Goal: Transaction & Acquisition: Download file/media

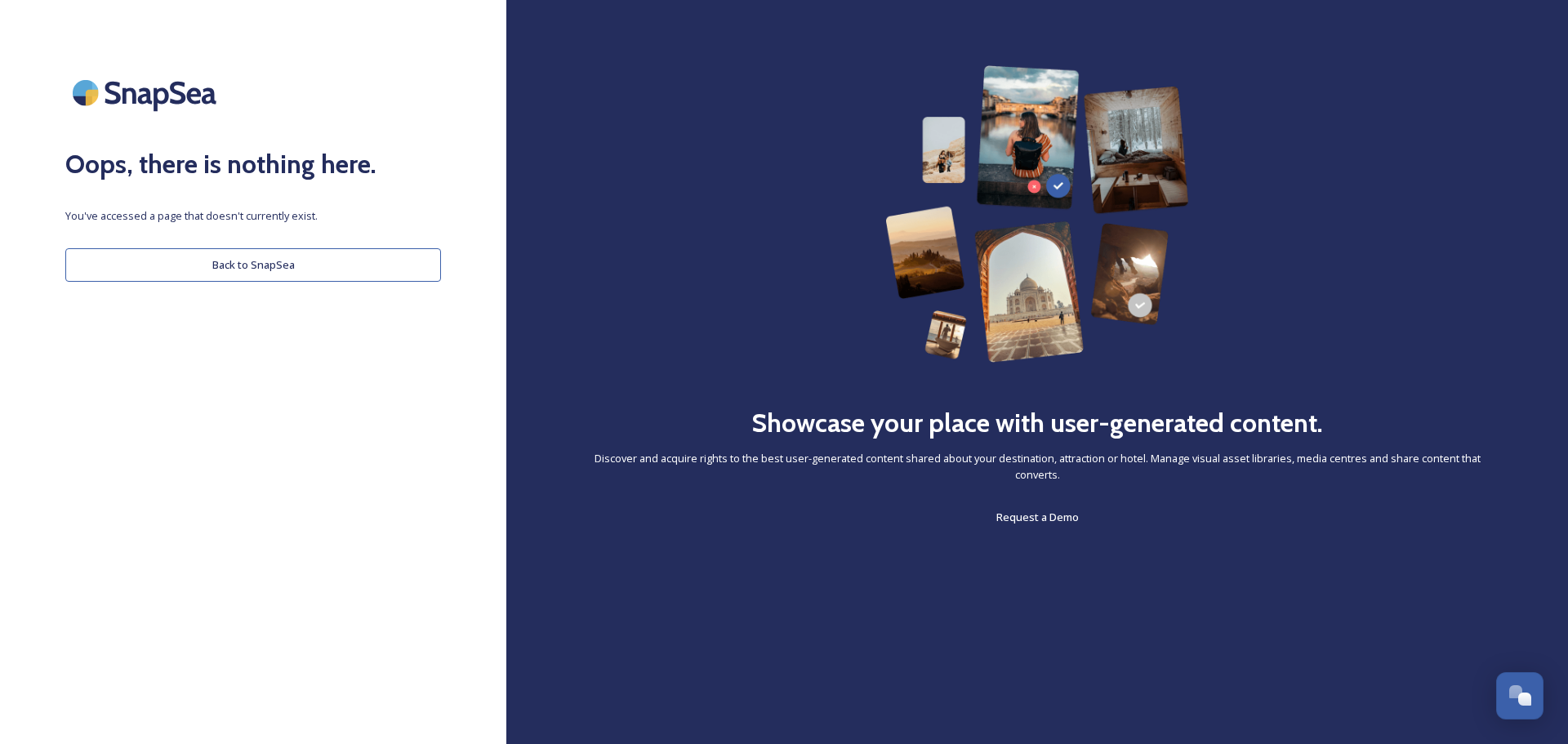
click at [209, 268] on button "Back to SnapSea" at bounding box center [253, 265] width 376 height 33
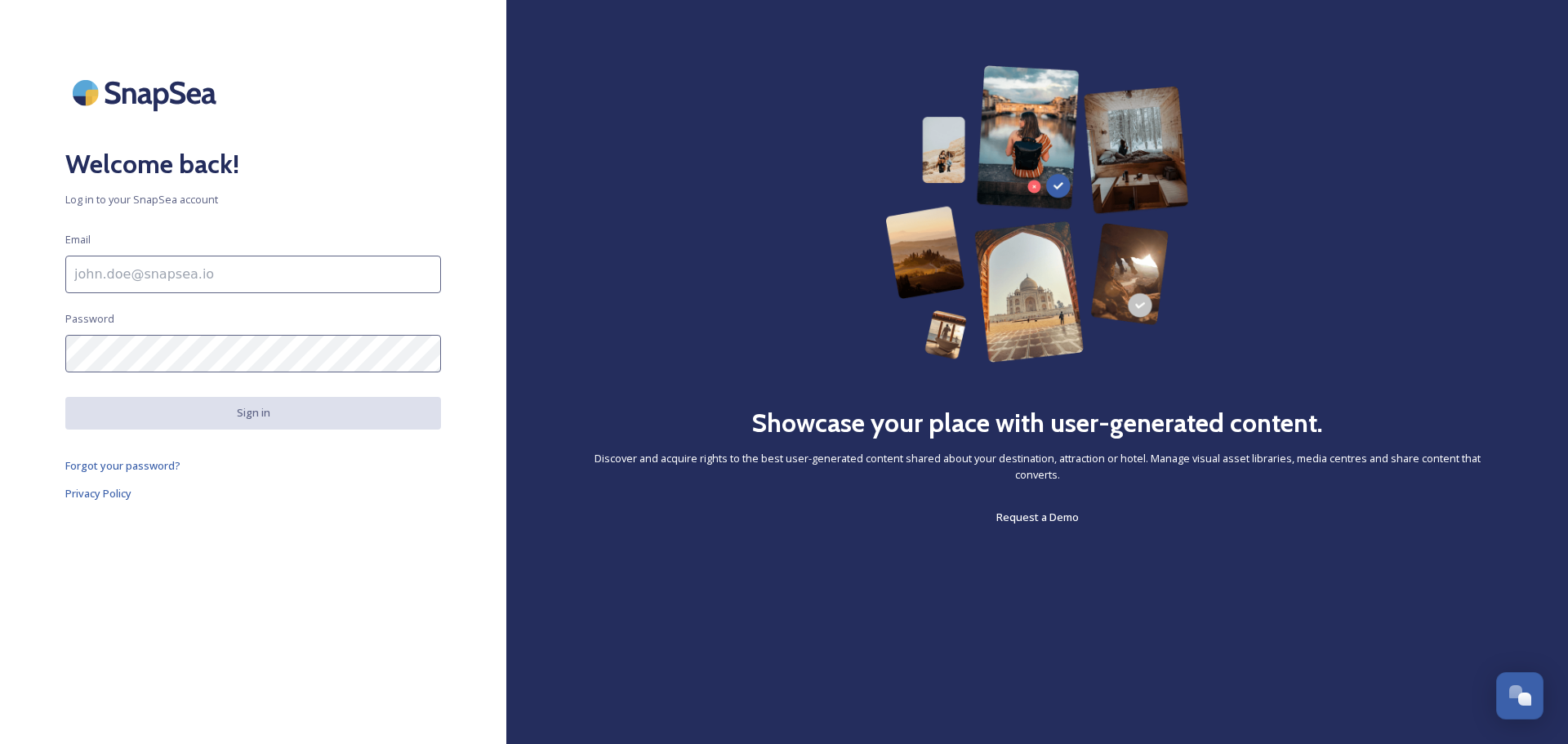
click at [209, 268] on input at bounding box center [253, 274] width 376 height 37
type input "product@houseofbritain.nl"
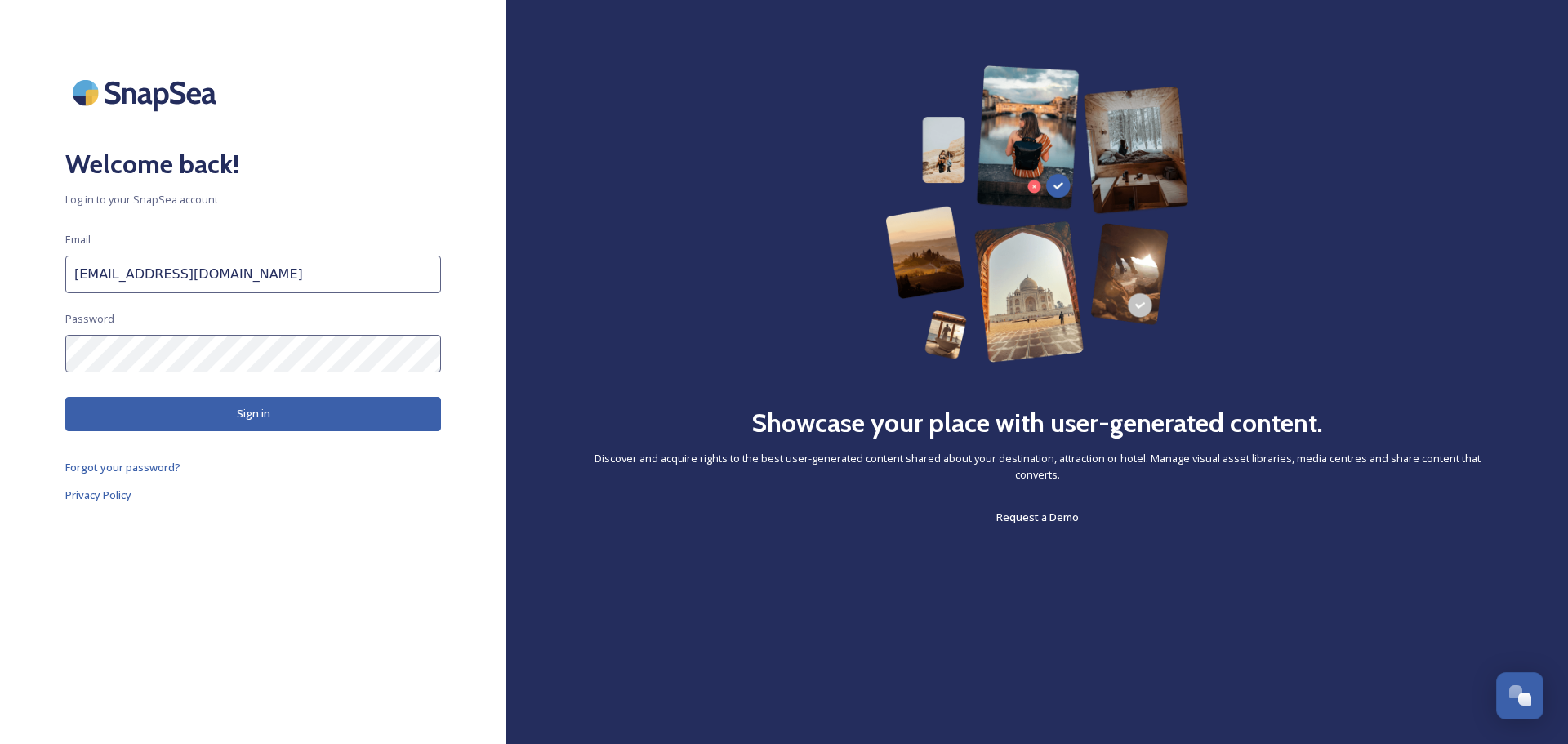
click at [193, 421] on button "Sign in" at bounding box center [253, 414] width 376 height 33
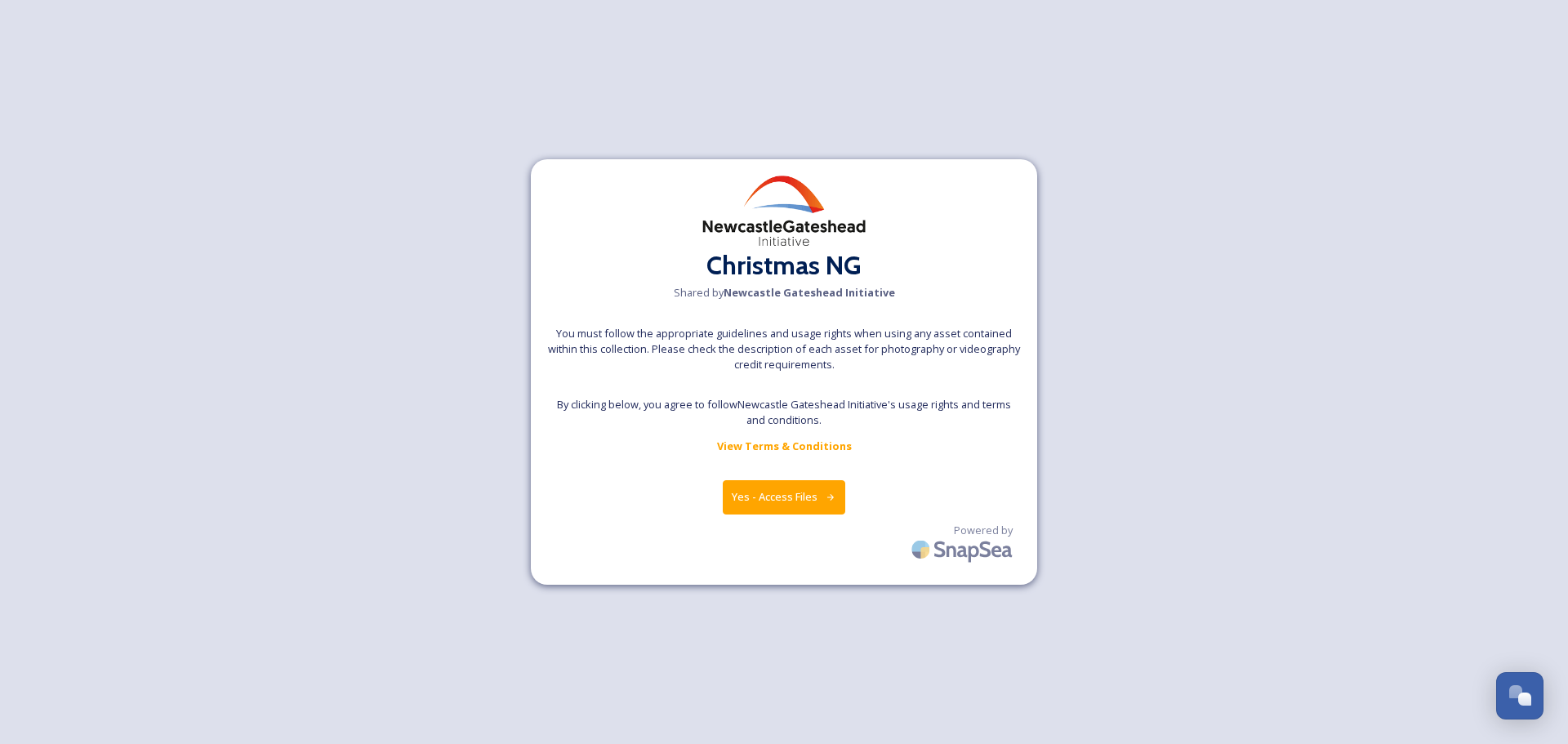
click at [803, 493] on button "Yes - Access Files" at bounding box center [784, 497] width 123 height 33
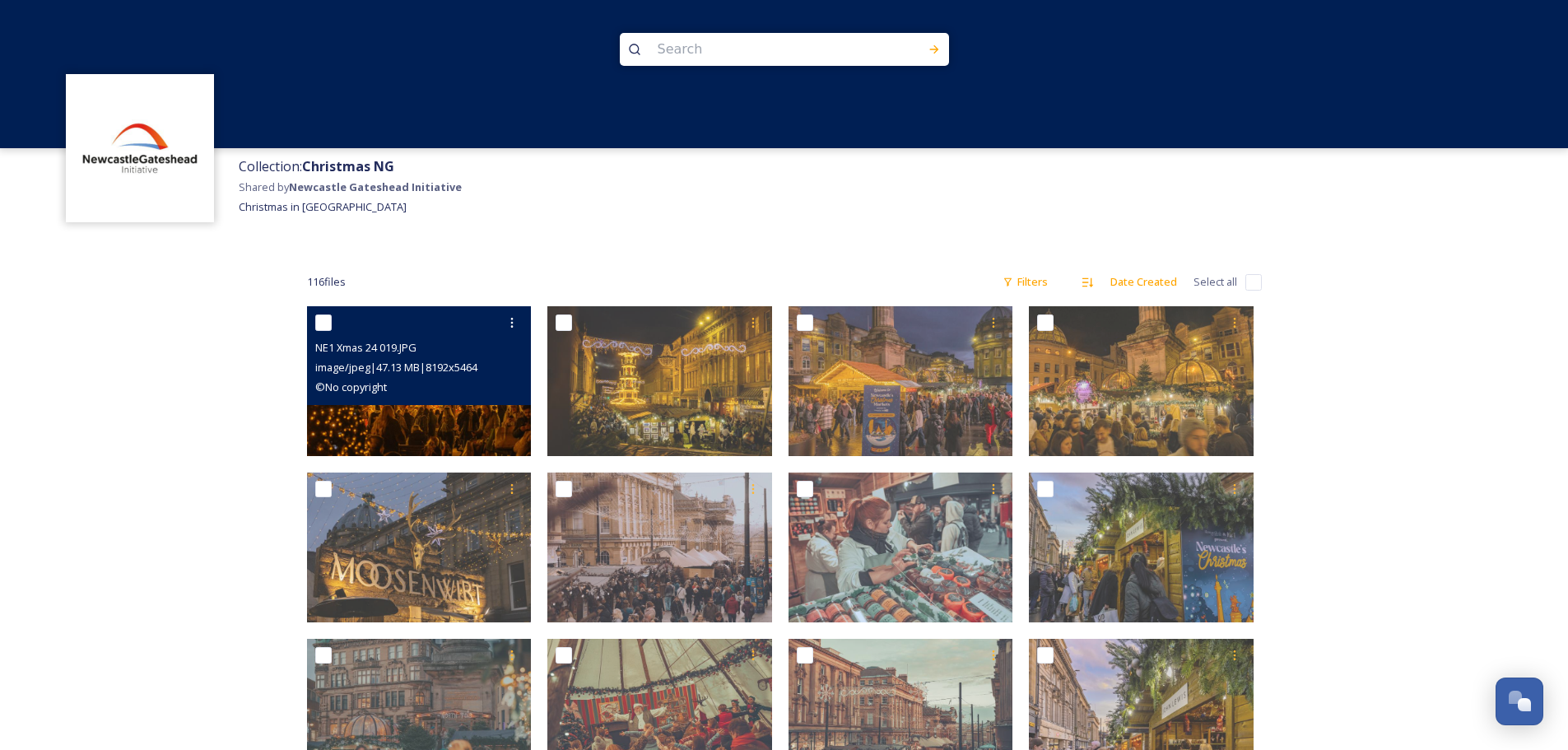
click at [368, 405] on img at bounding box center [419, 380] width 225 height 150
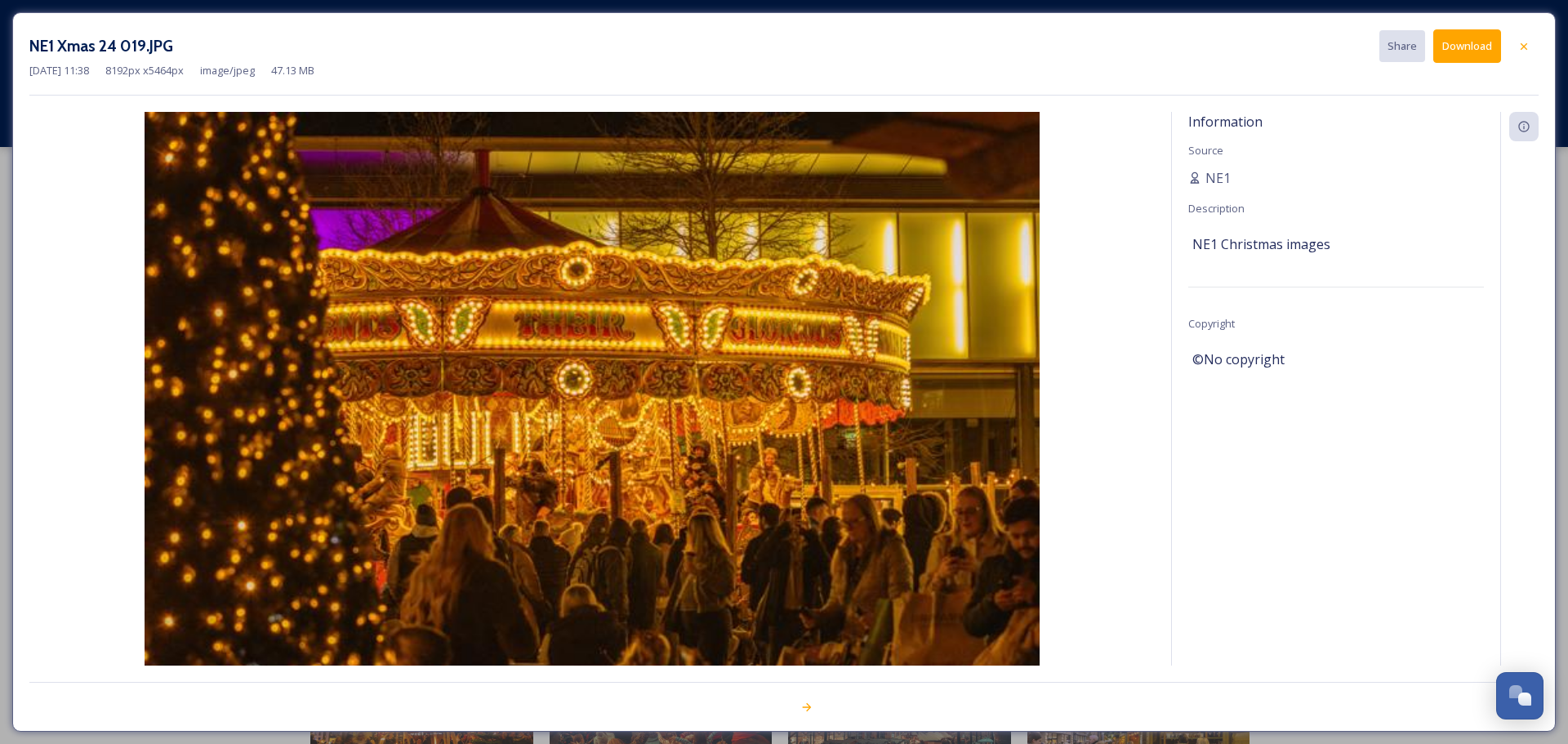
click at [365, 401] on img at bounding box center [591, 411] width 1125 height 597
click at [1523, 45] on icon at bounding box center [1524, 46] width 13 height 13
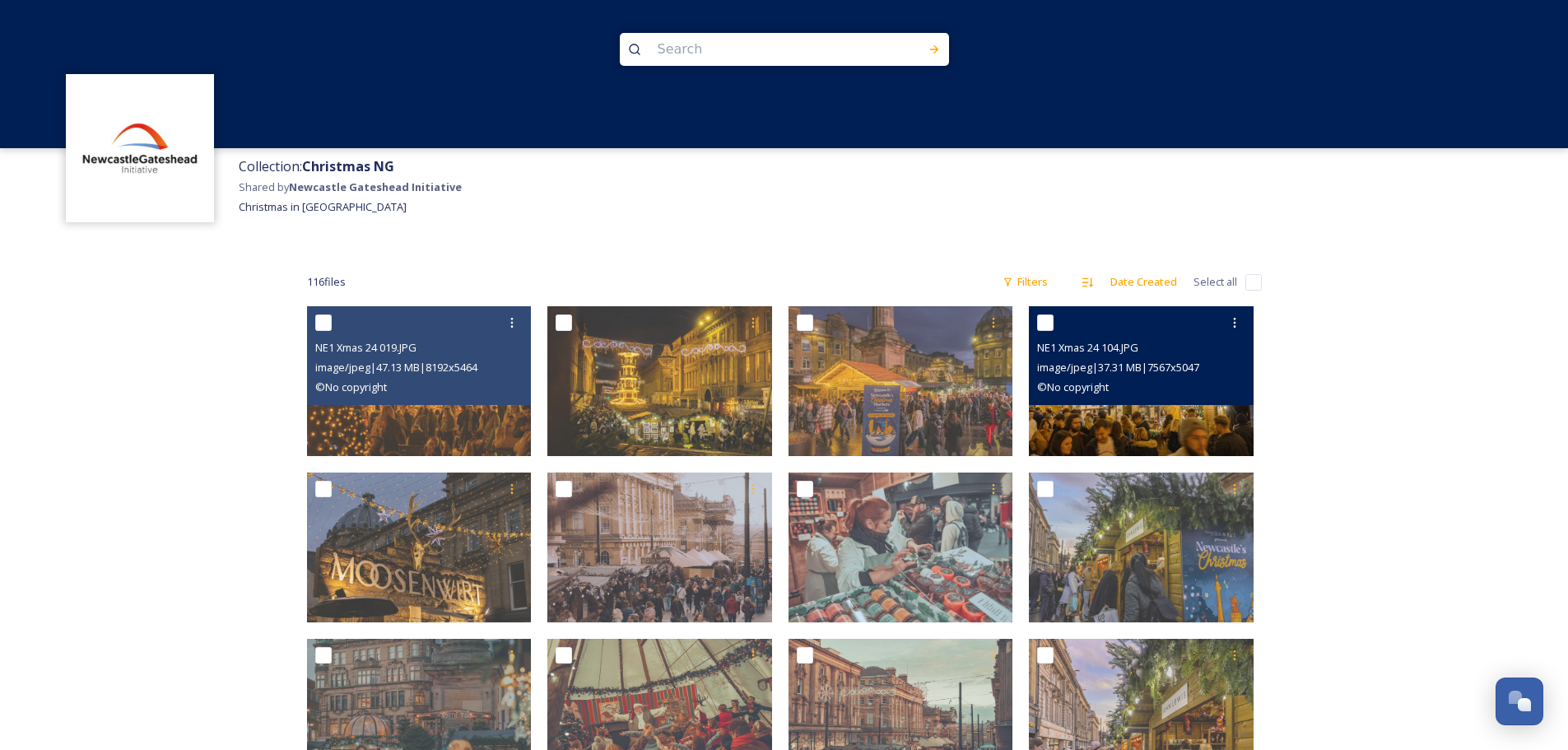
click at [1157, 426] on img at bounding box center [1141, 380] width 225 height 150
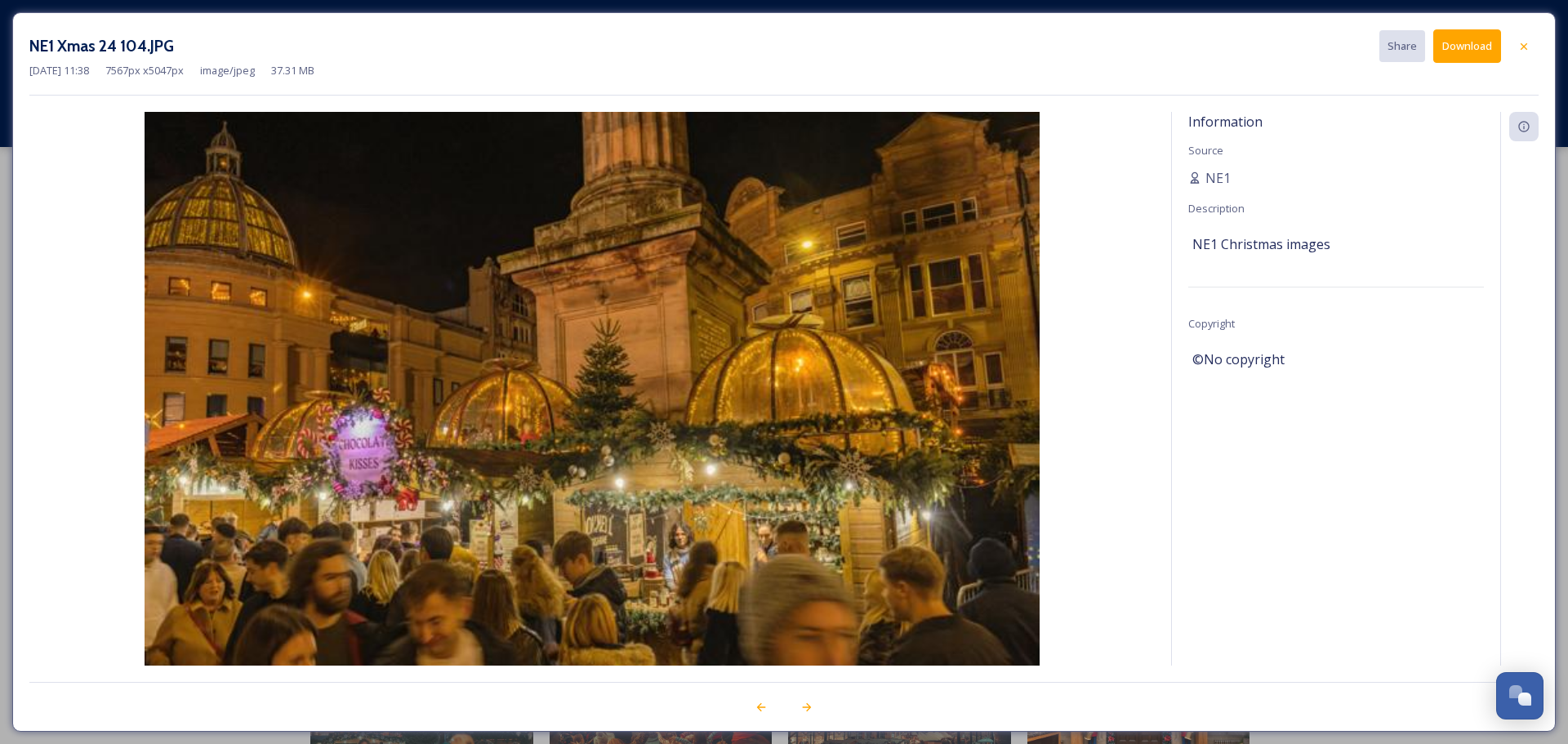
click at [1148, 423] on img at bounding box center [591, 411] width 1125 height 597
click at [1523, 46] on icon at bounding box center [1523, 46] width 7 height 7
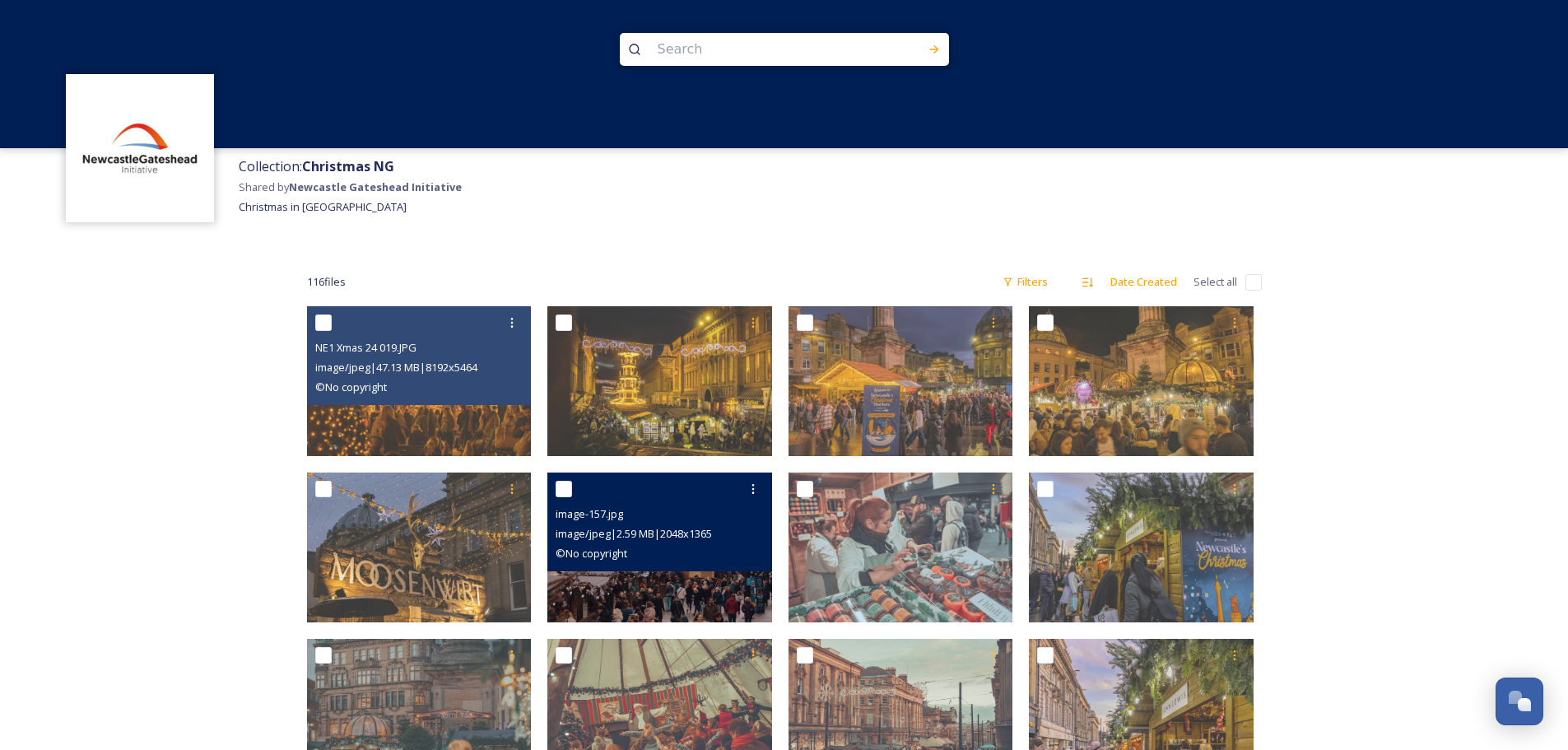
click at [729, 561] on div "© No copyright" at bounding box center [662, 554] width 212 height 20
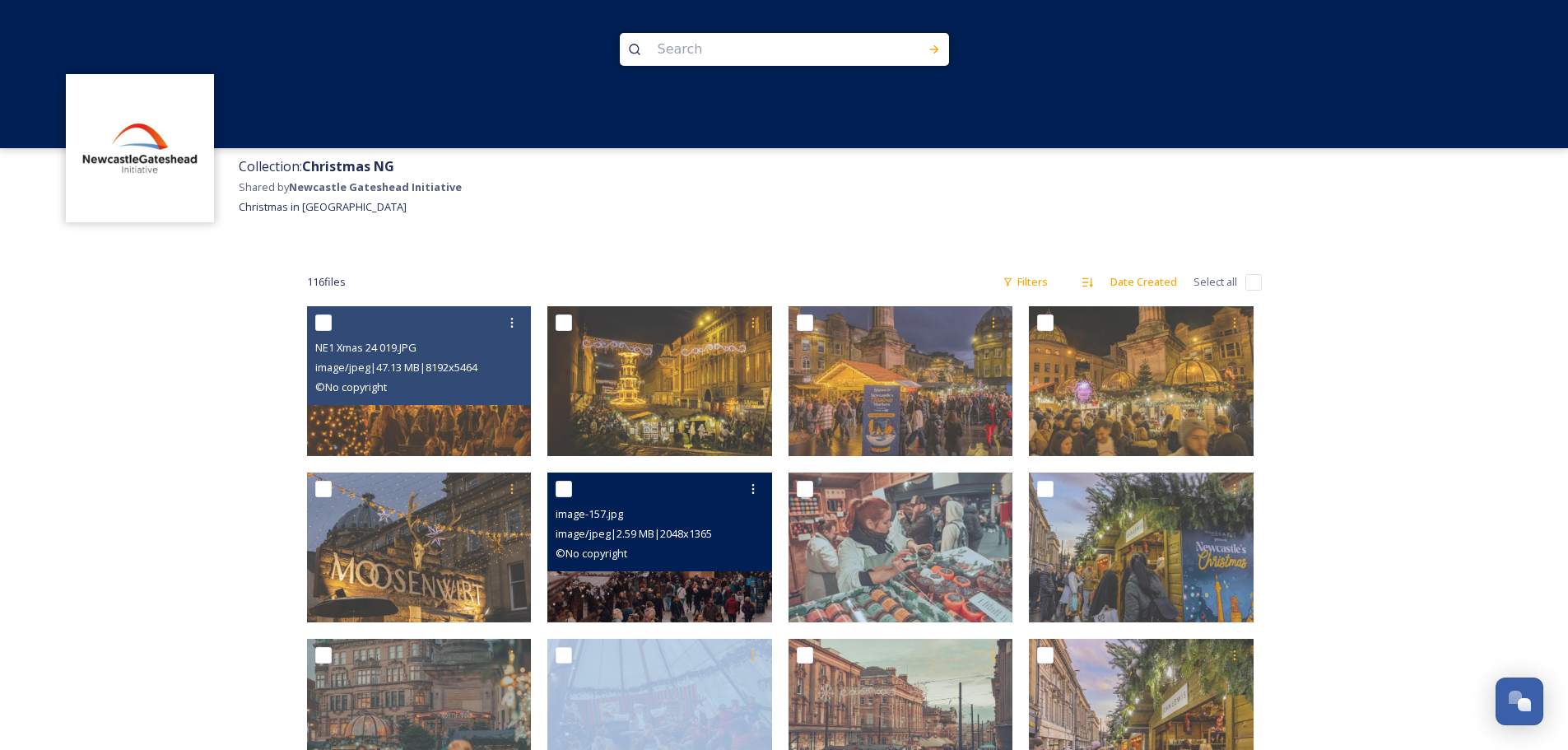
click at [729, 561] on div "© No copyright" at bounding box center [662, 554] width 212 height 20
click at [674, 585] on img at bounding box center [659, 547] width 225 height 150
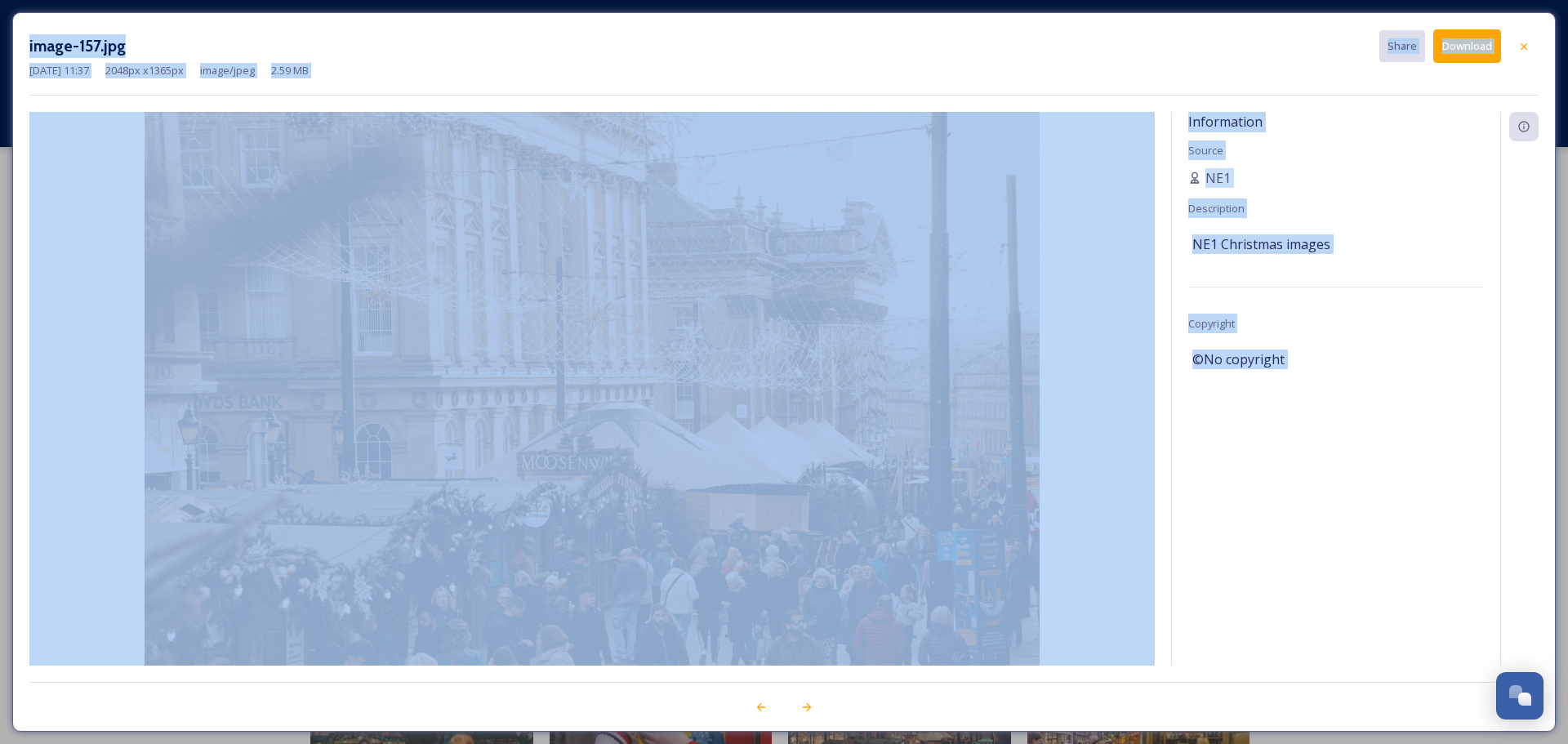
click at [1279, 592] on div "Information Source NE1 Description NE1 Christmas images Copyright ©No copyright" at bounding box center [1336, 389] width 328 height 554
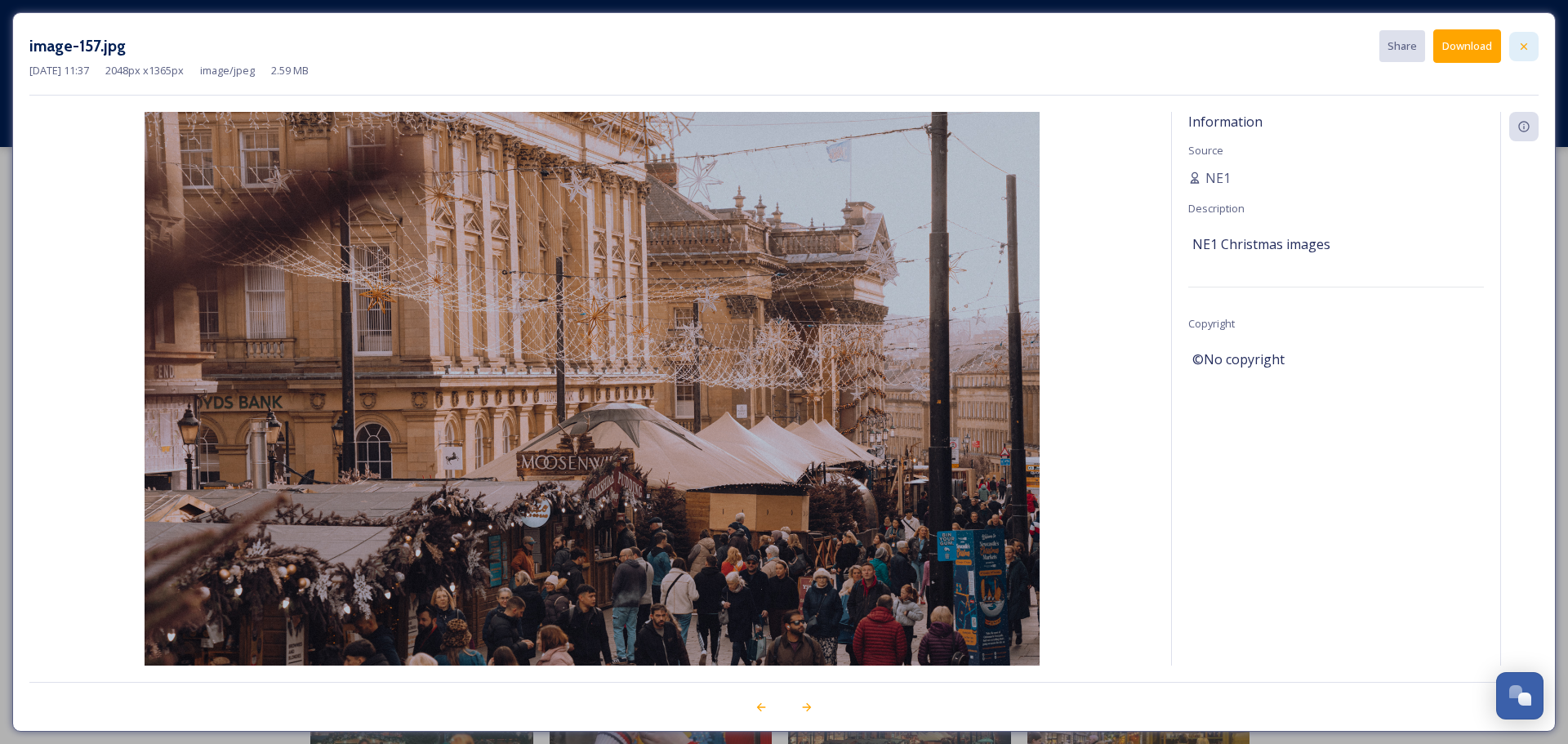
click at [1527, 41] on icon at bounding box center [1524, 46] width 13 height 13
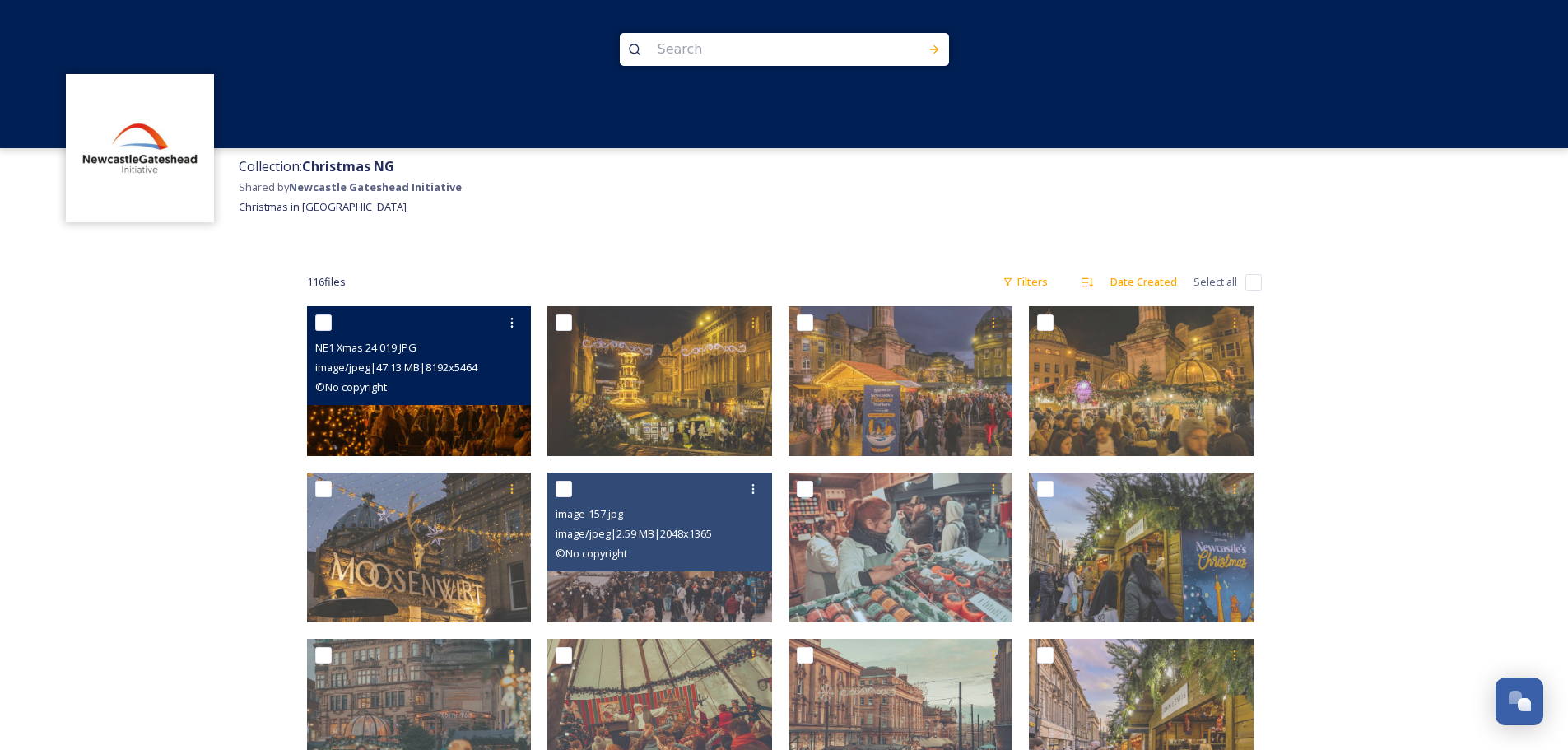
click at [456, 421] on img at bounding box center [419, 380] width 225 height 150
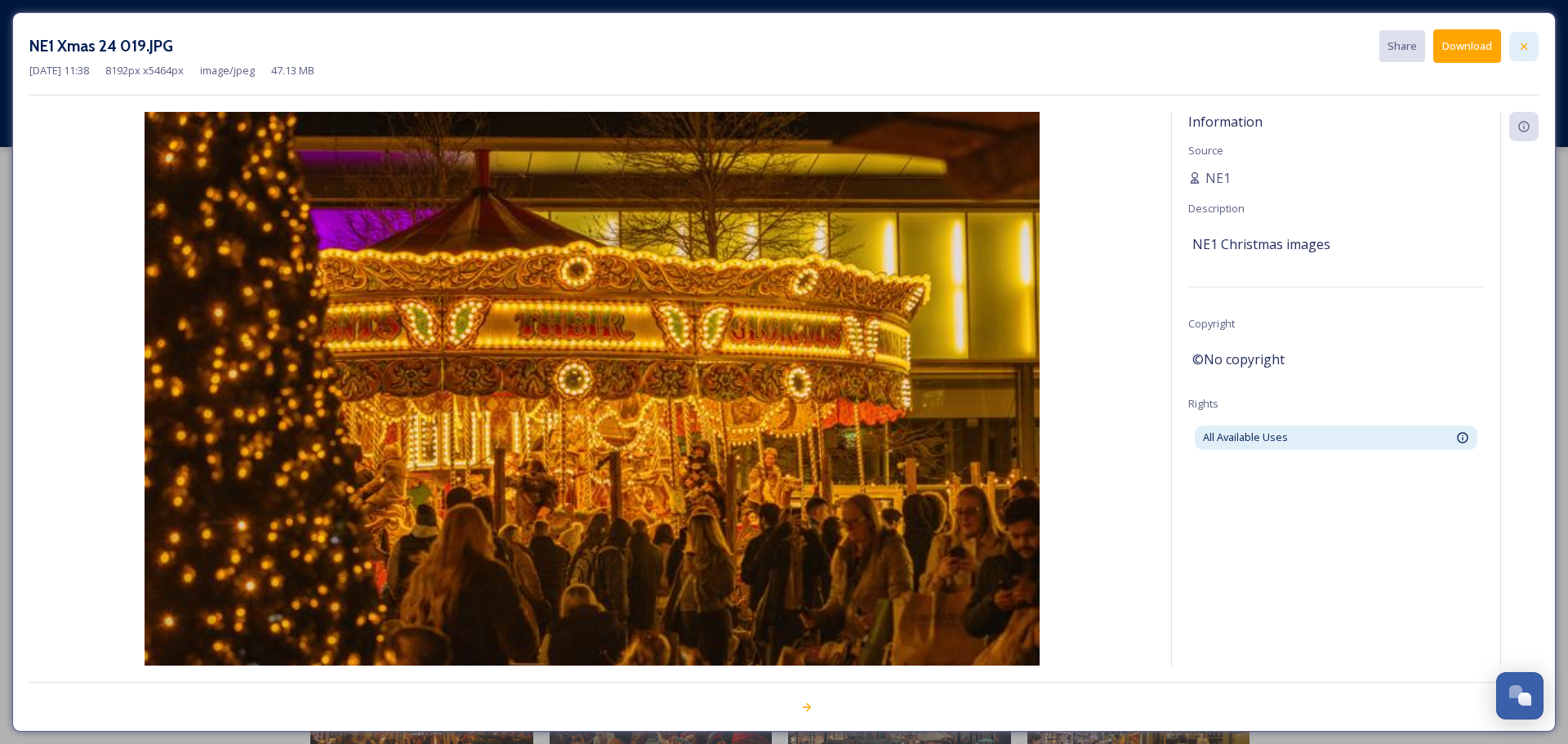
click at [1522, 46] on icon at bounding box center [1524, 46] width 13 height 13
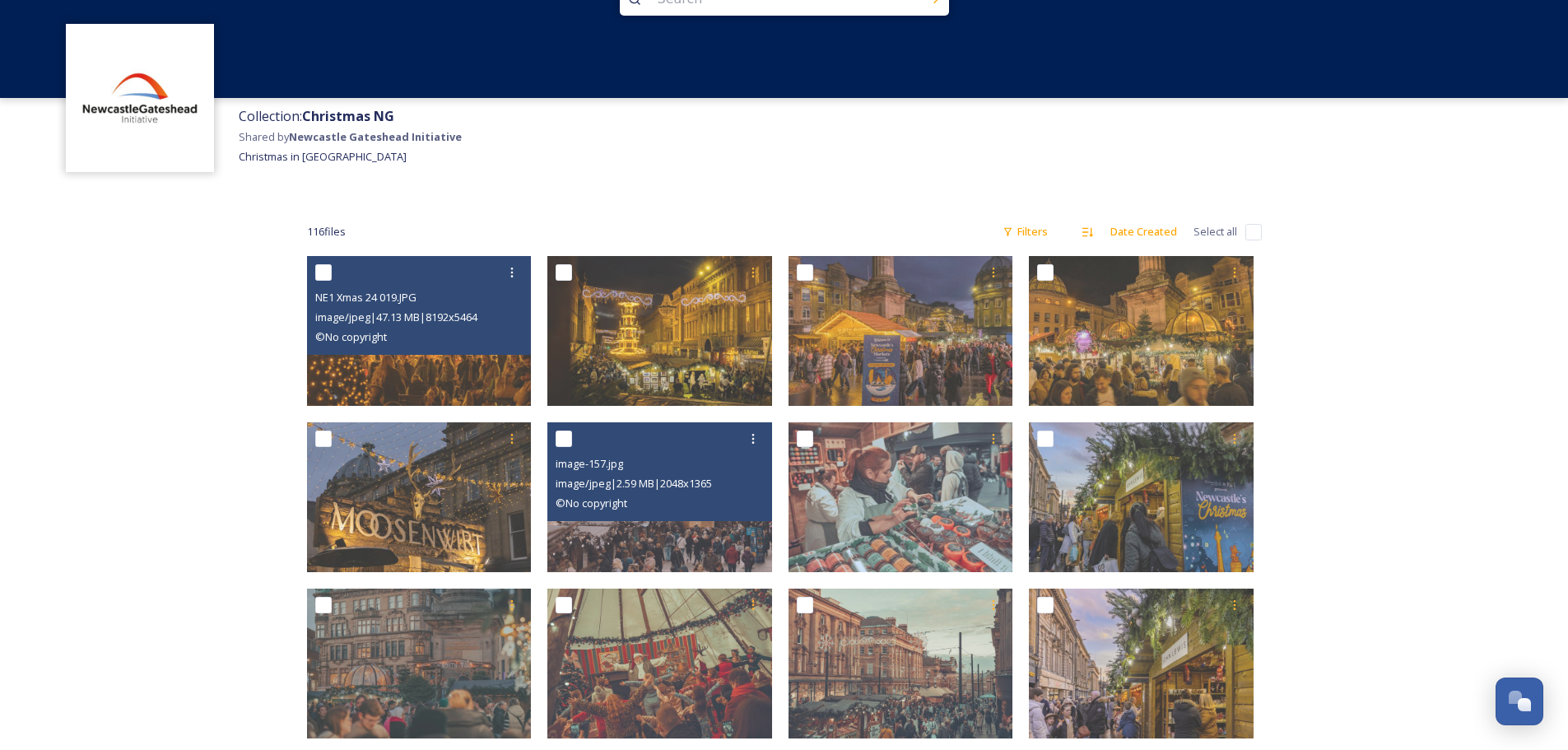
scroll to position [220, 0]
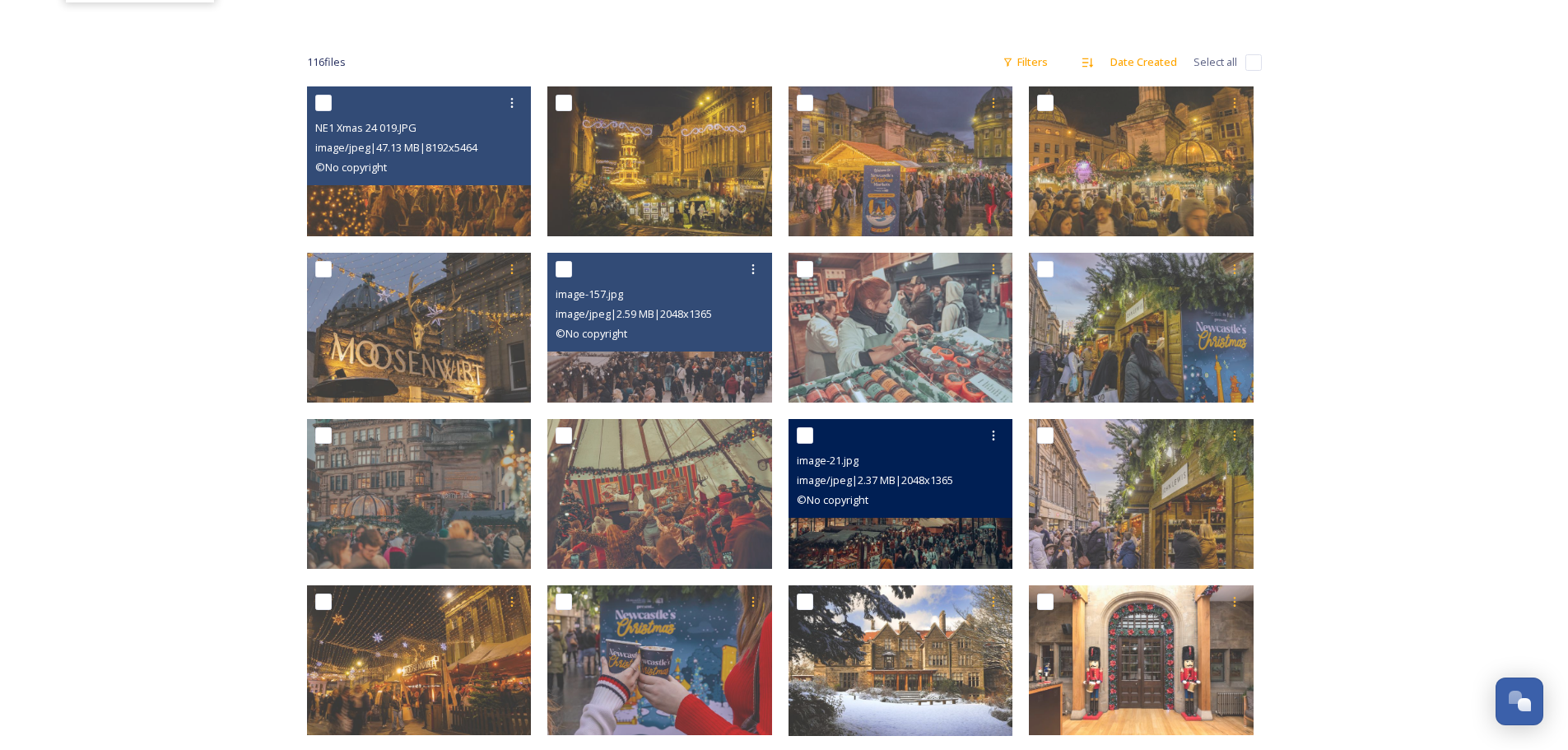
click at [846, 534] on img at bounding box center [900, 493] width 225 height 150
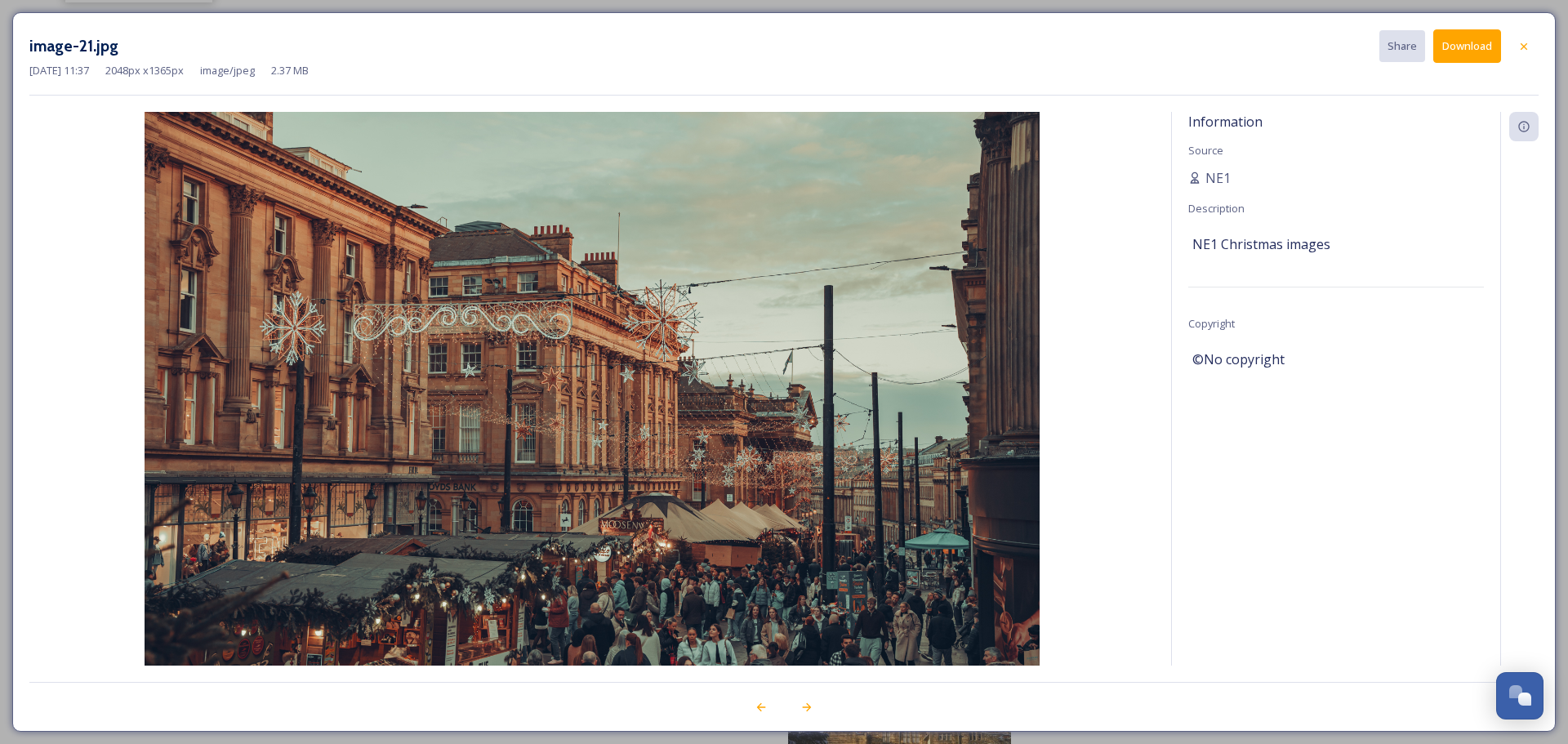
click at [1465, 41] on button "Download" at bounding box center [1467, 46] width 68 height 33
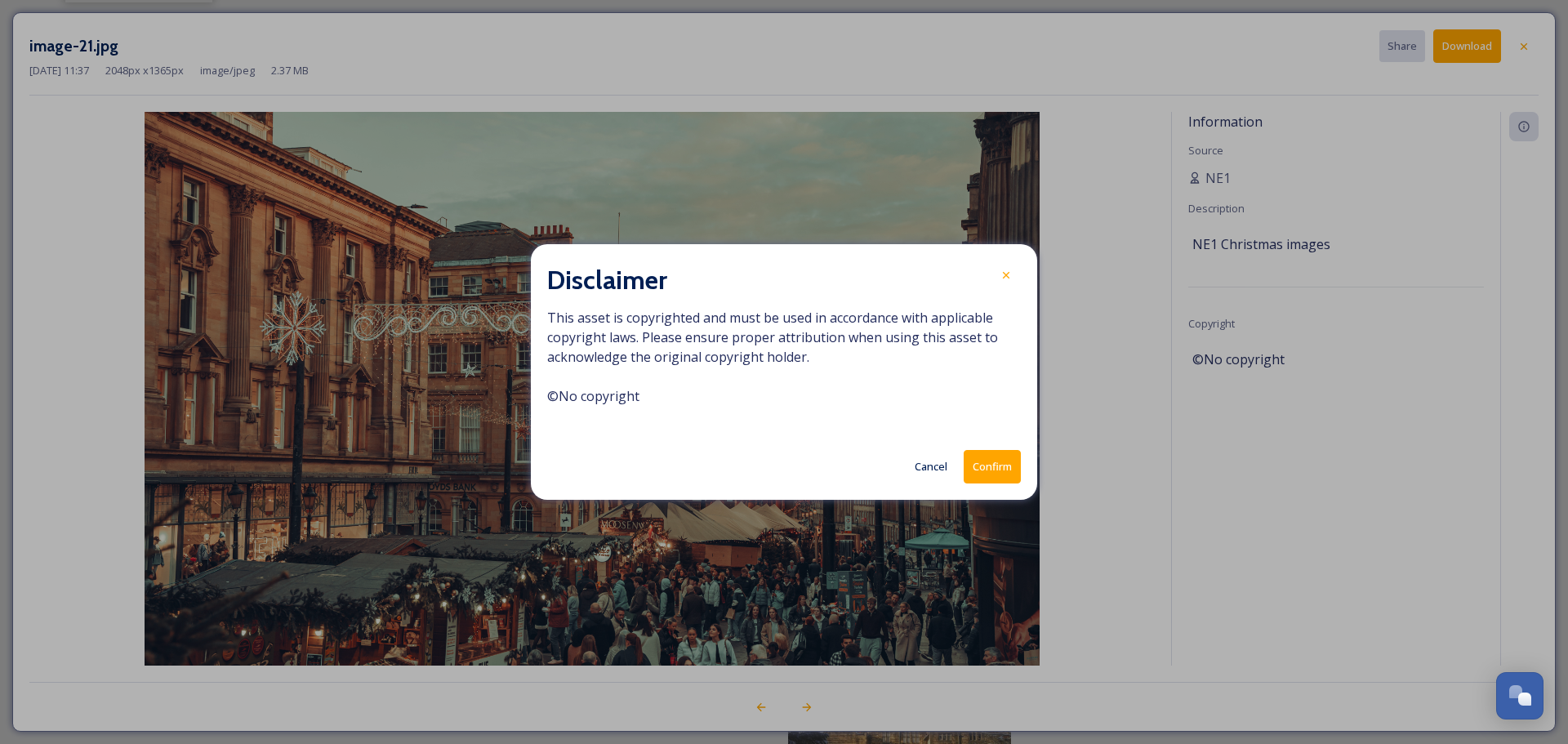
click at [1000, 463] on button "Confirm" at bounding box center [992, 467] width 57 height 33
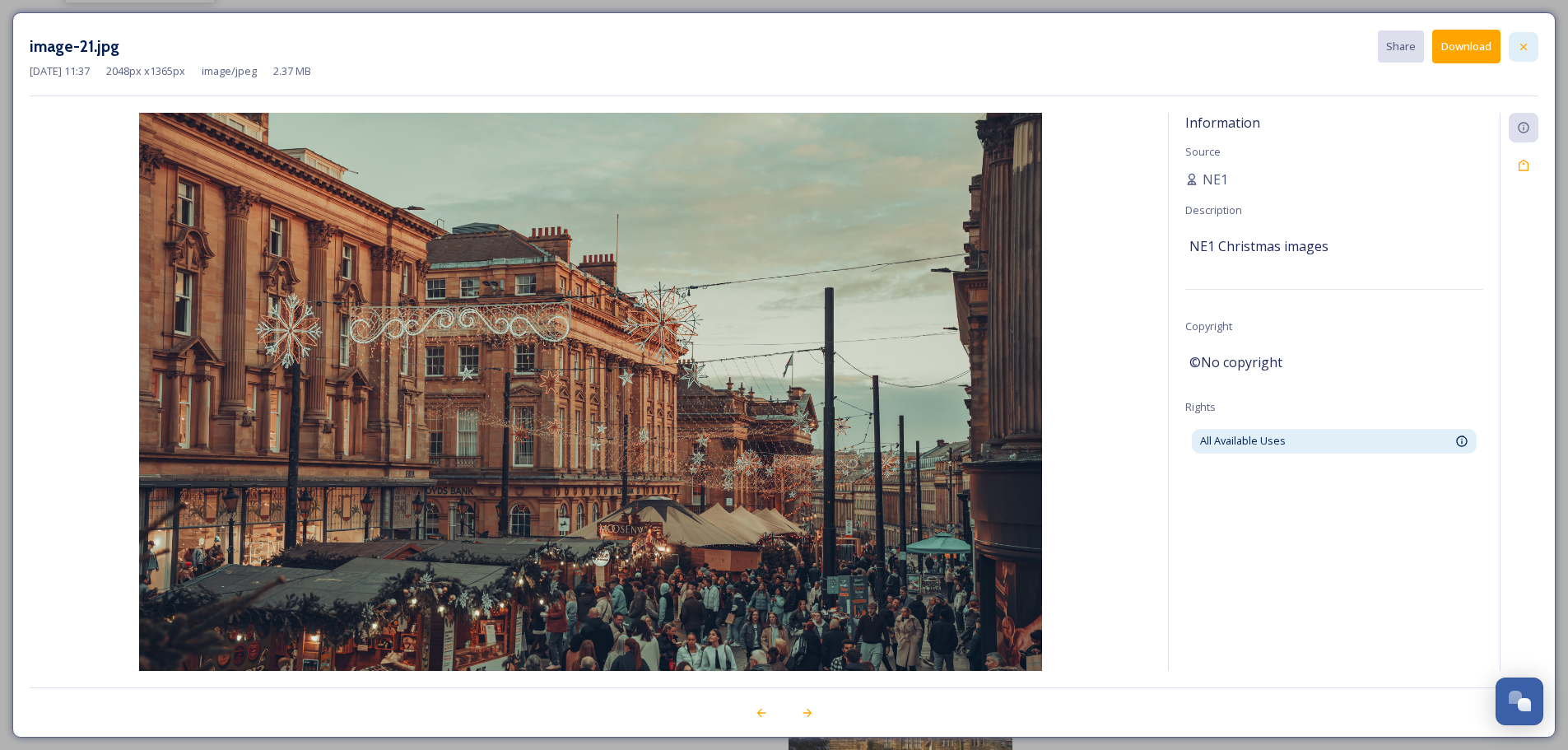
click at [1528, 46] on icon at bounding box center [1524, 47] width 13 height 13
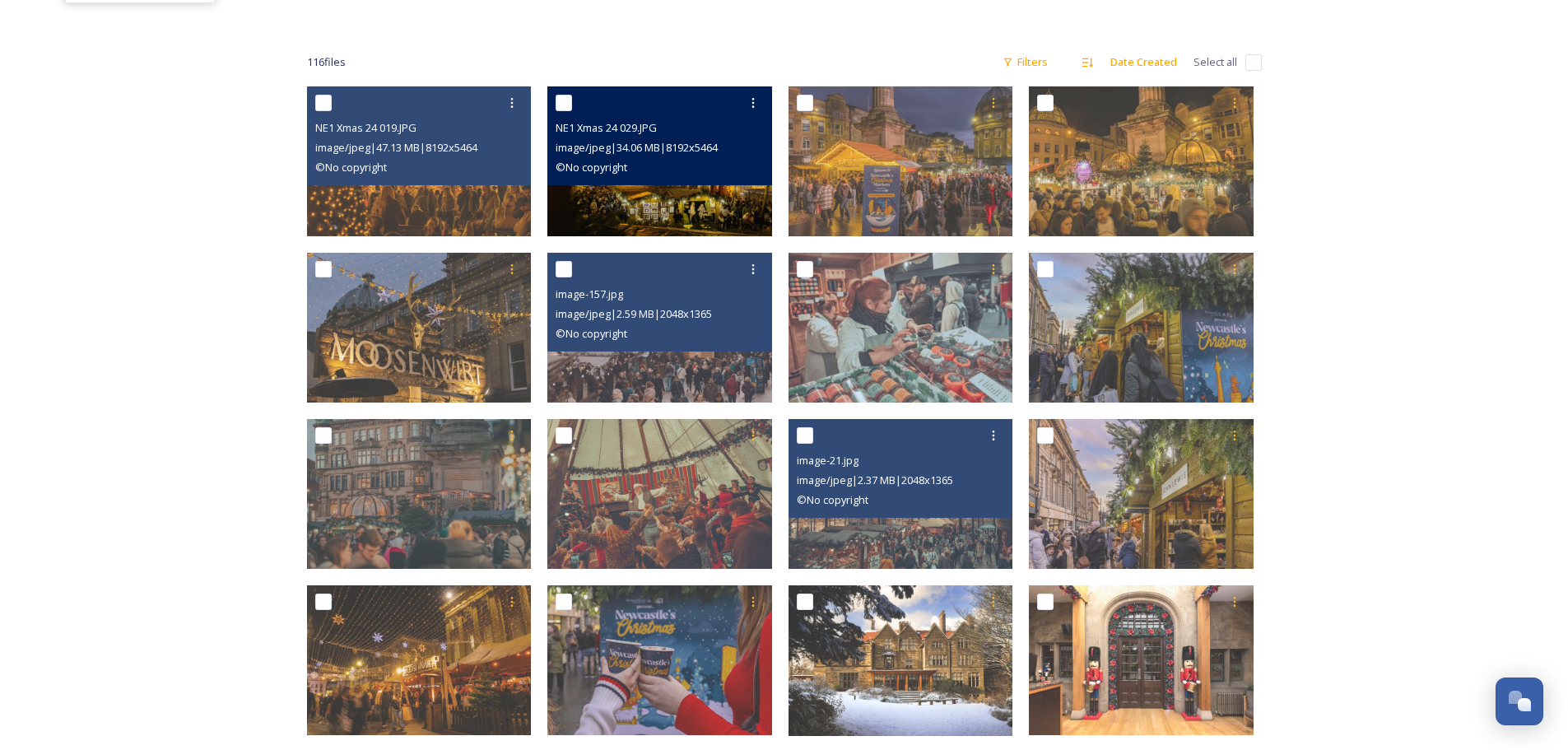
click at [619, 205] on img at bounding box center [659, 161] width 225 height 150
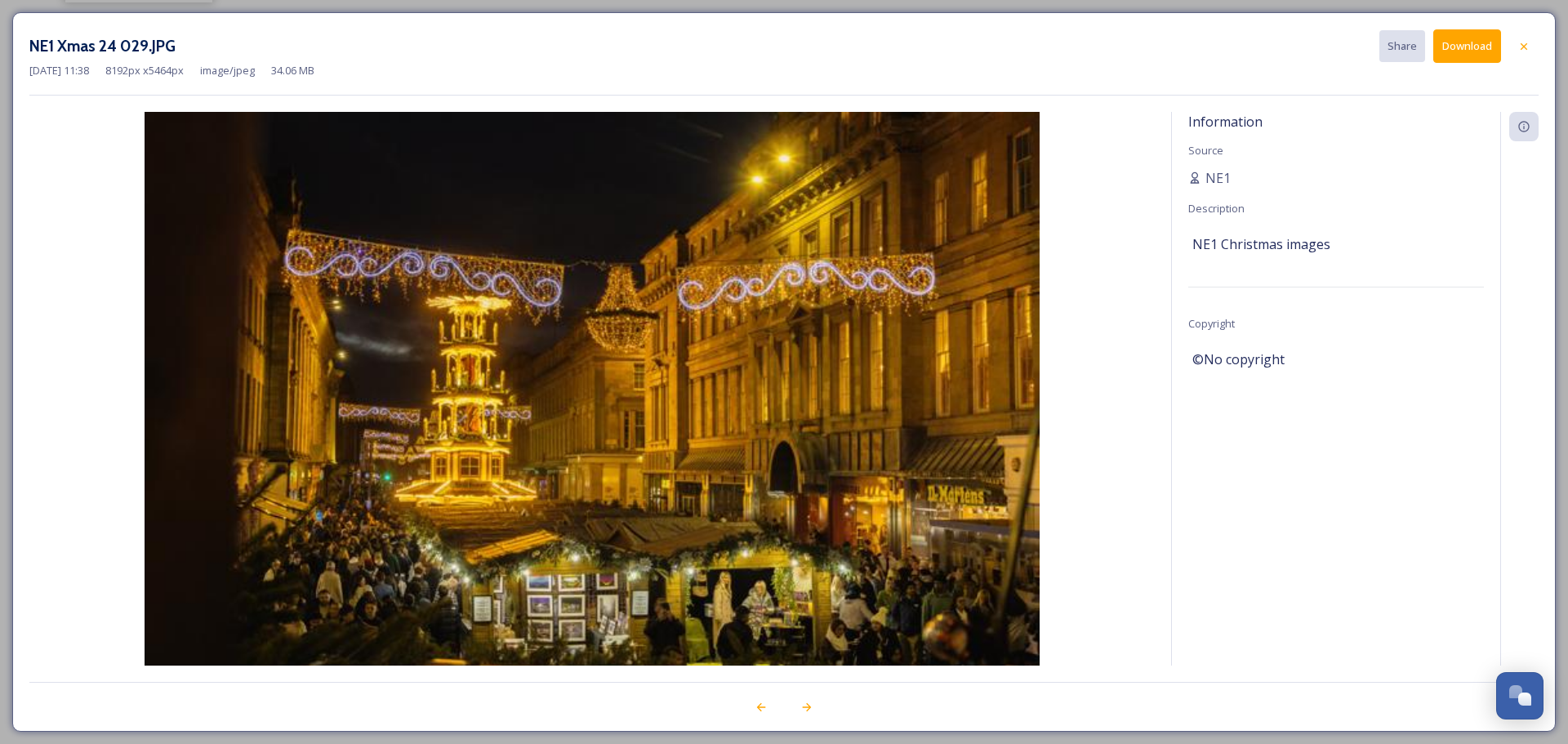
click at [614, 203] on img at bounding box center [591, 411] width 1125 height 597
click at [1522, 46] on icon at bounding box center [1524, 46] width 13 height 13
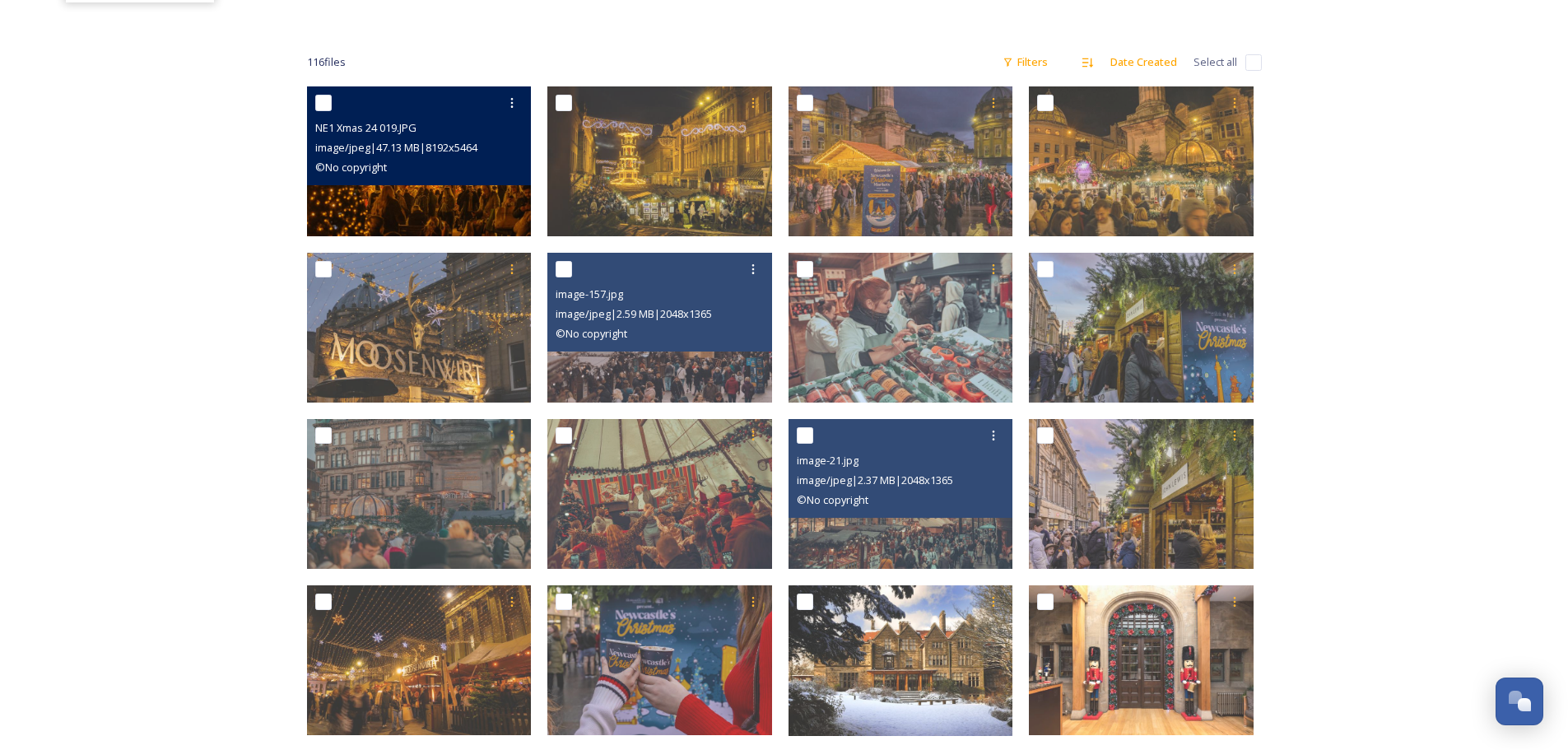
click at [478, 215] on img at bounding box center [419, 161] width 225 height 150
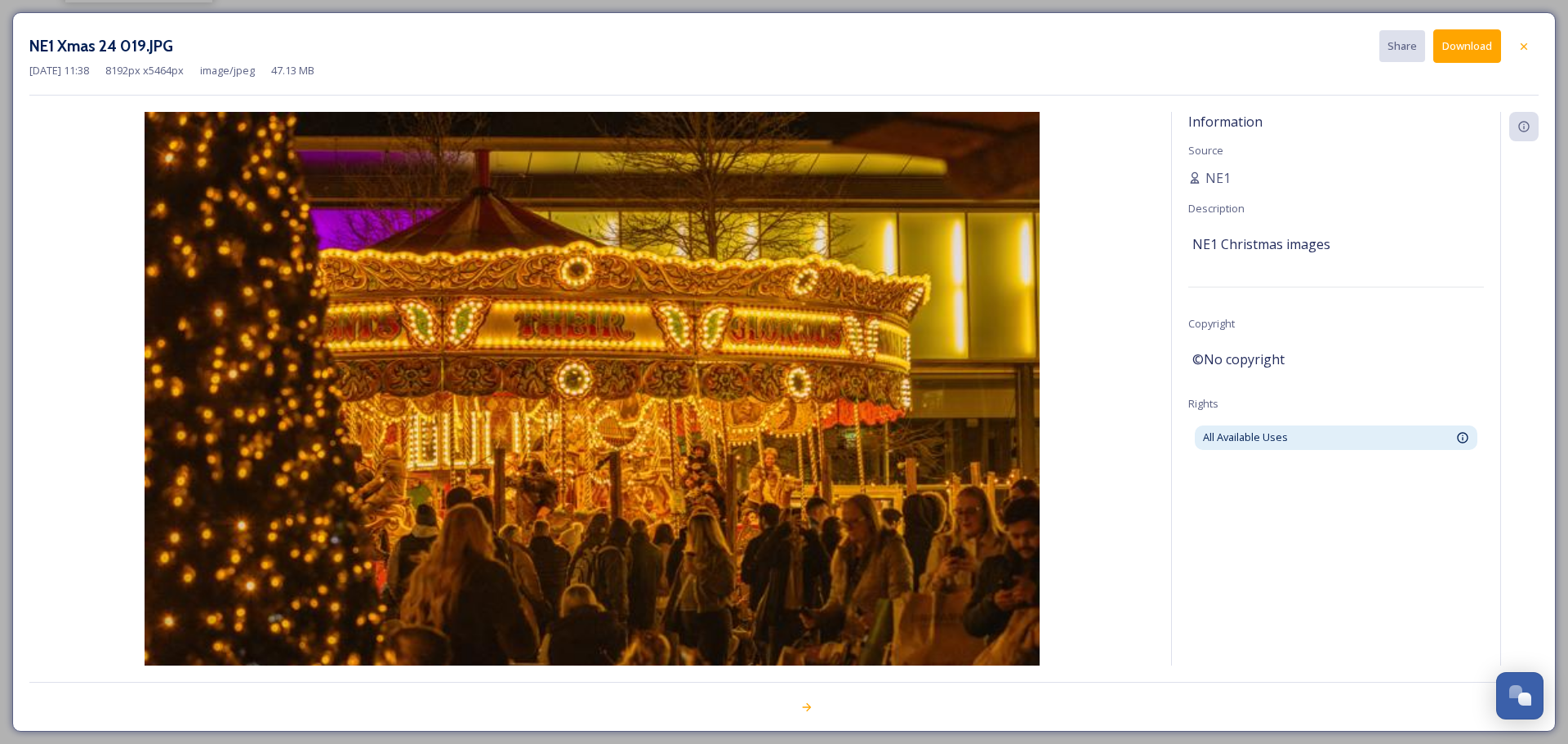
click at [474, 213] on img at bounding box center [591, 411] width 1125 height 597
click at [1523, 41] on icon at bounding box center [1524, 46] width 13 height 13
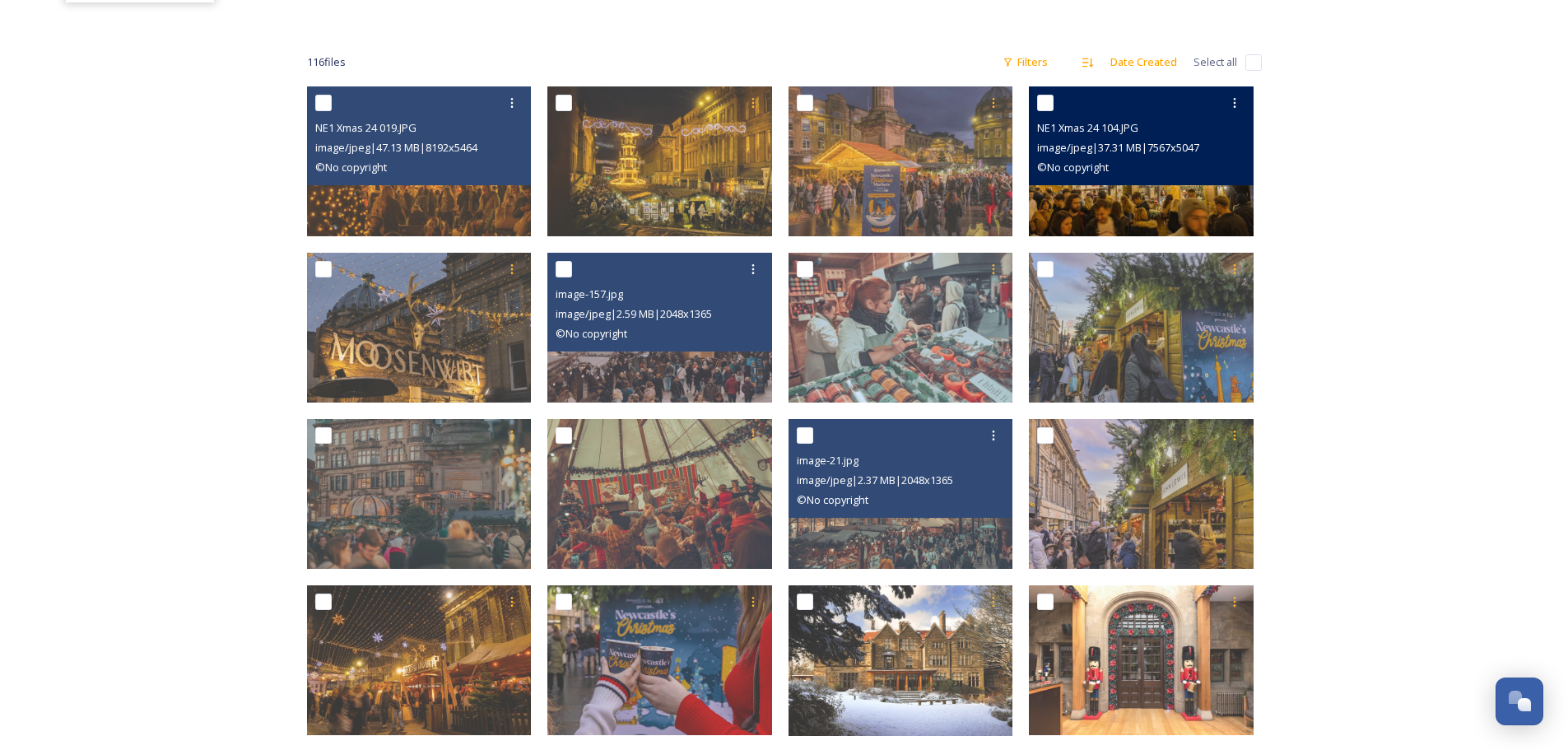
click at [1153, 196] on img at bounding box center [1141, 161] width 225 height 150
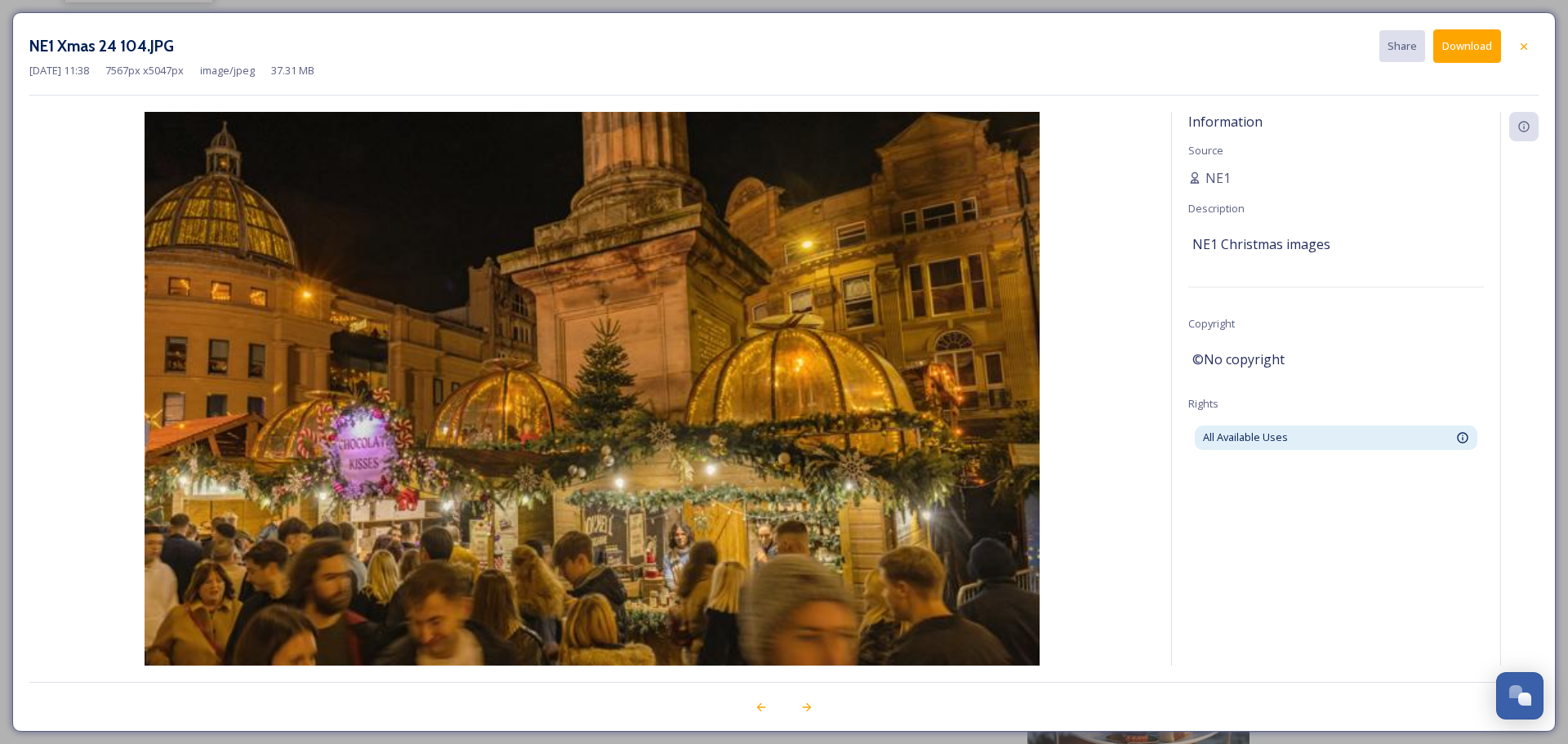
click at [1144, 195] on img at bounding box center [591, 411] width 1125 height 597
click at [1466, 51] on button "Download" at bounding box center [1467, 46] width 68 height 33
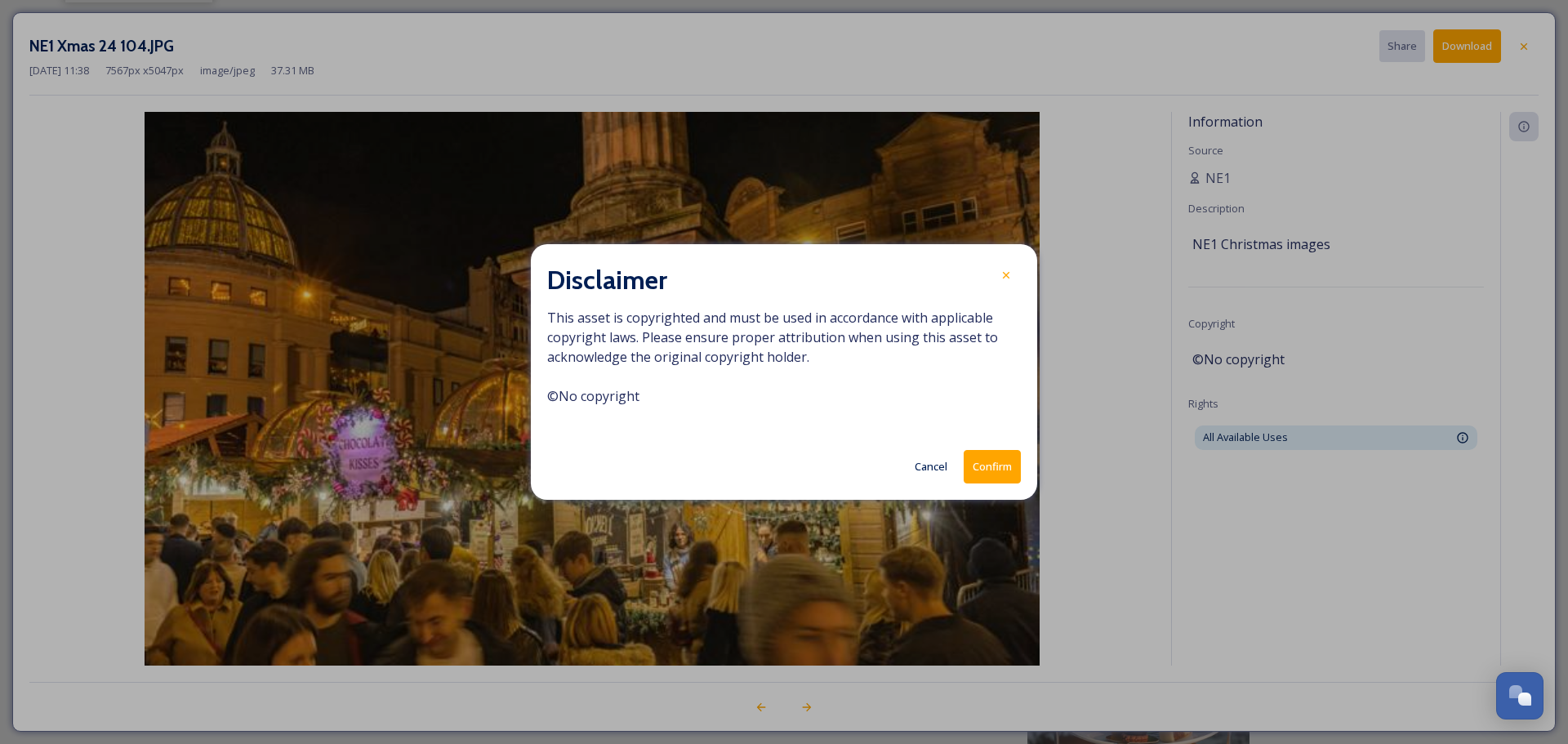
click at [993, 464] on button "Confirm" at bounding box center [992, 467] width 57 height 33
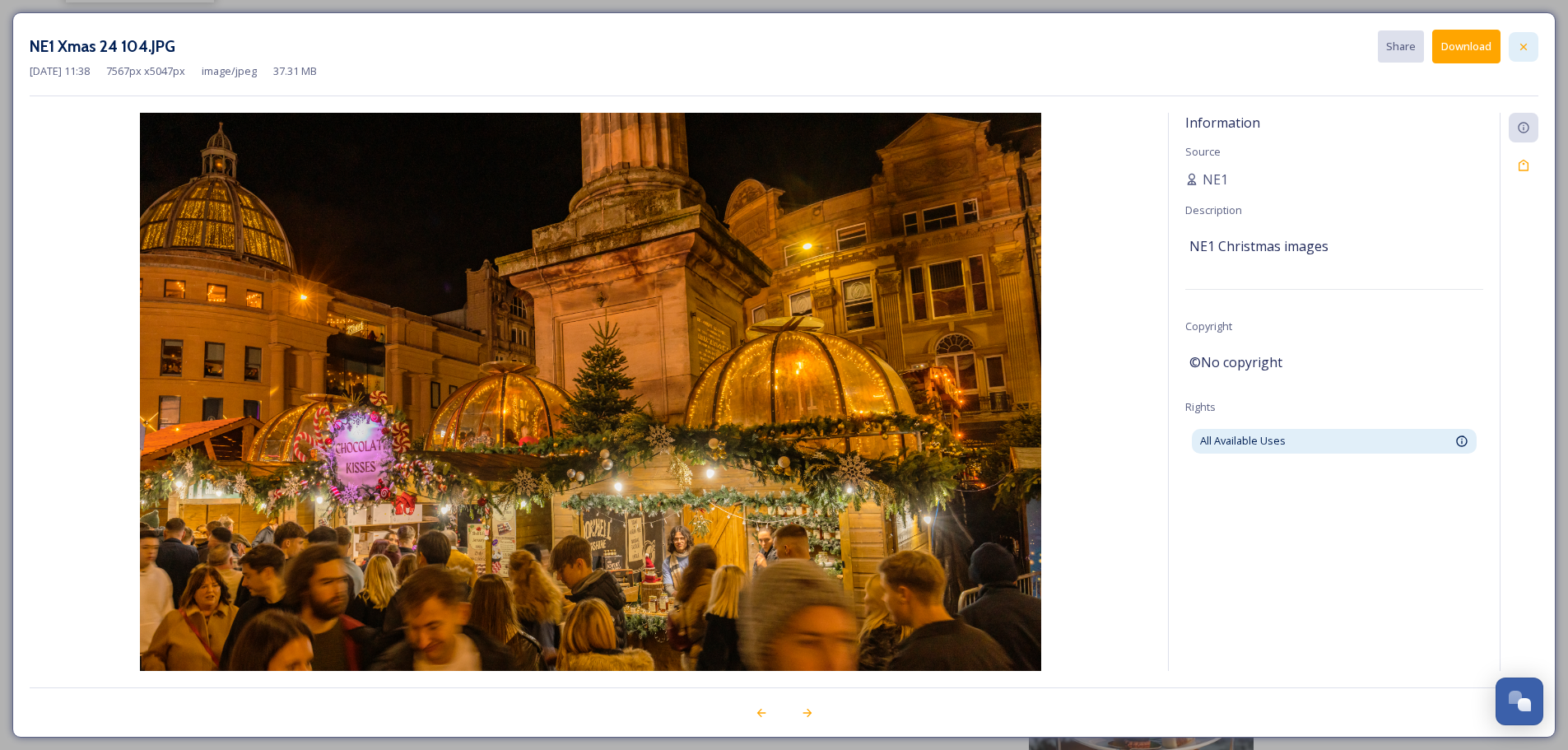
click at [1525, 49] on icon at bounding box center [1524, 47] width 13 height 13
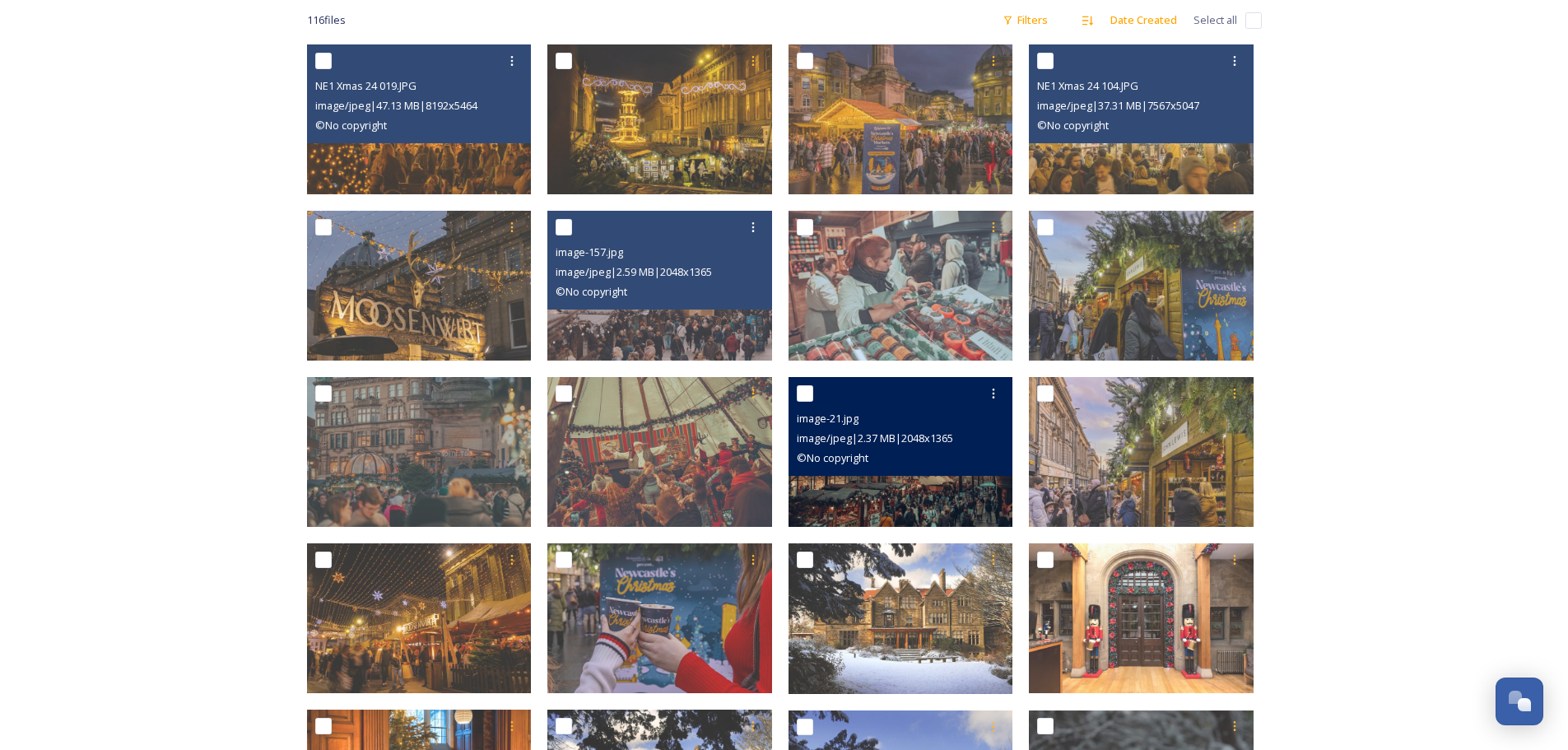
scroll to position [274, 0]
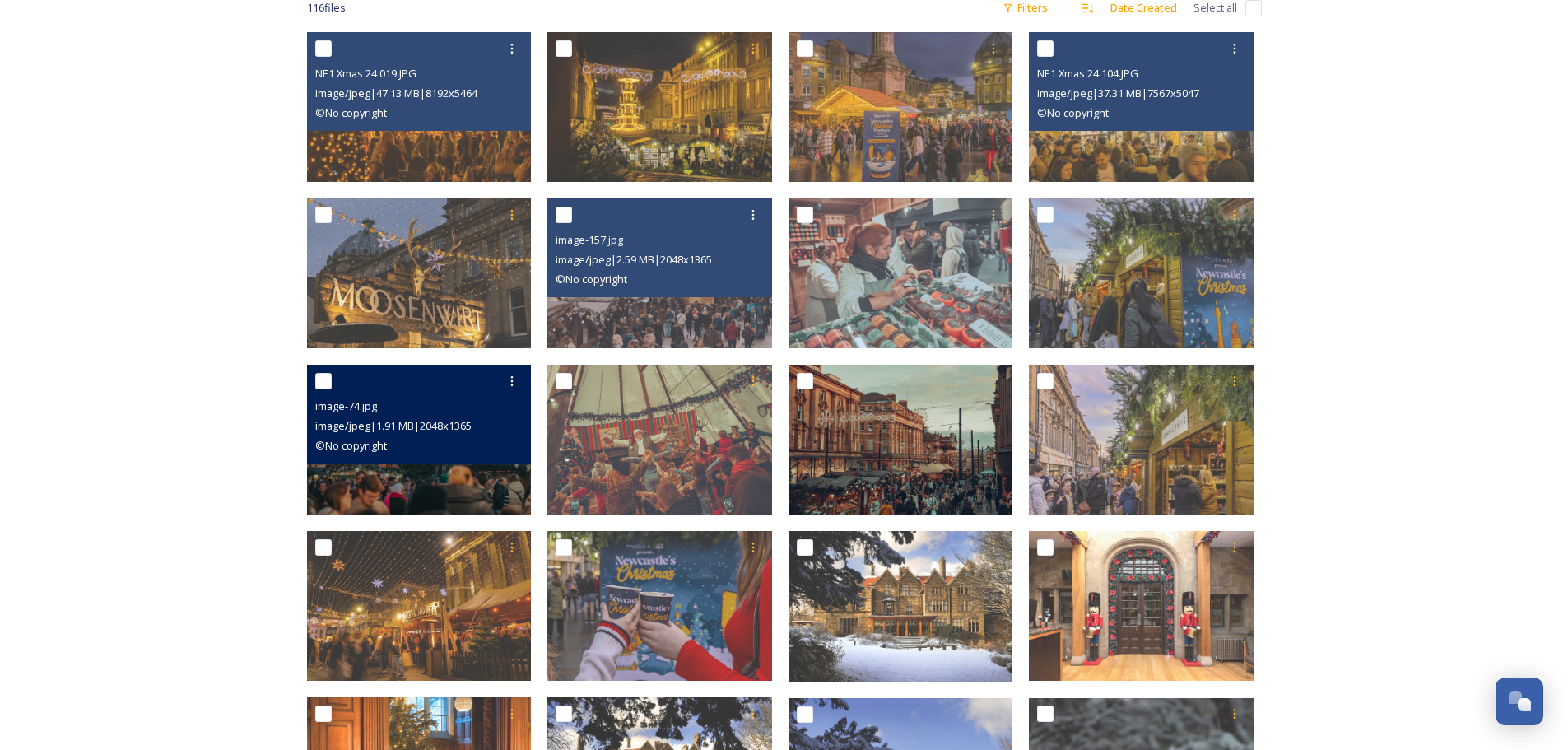
click at [425, 482] on img at bounding box center [419, 439] width 225 height 150
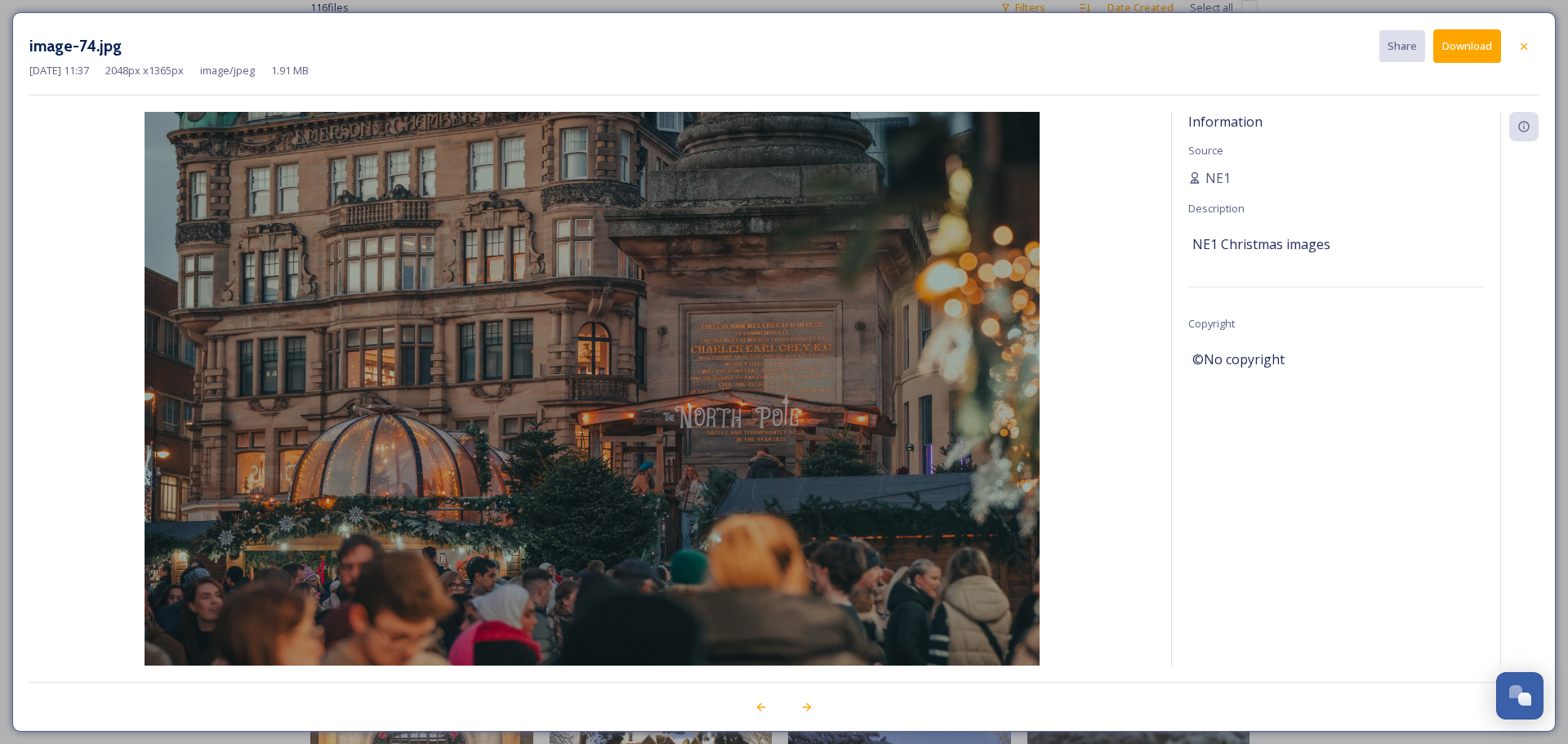
click at [1485, 43] on button "Download" at bounding box center [1467, 46] width 68 height 33
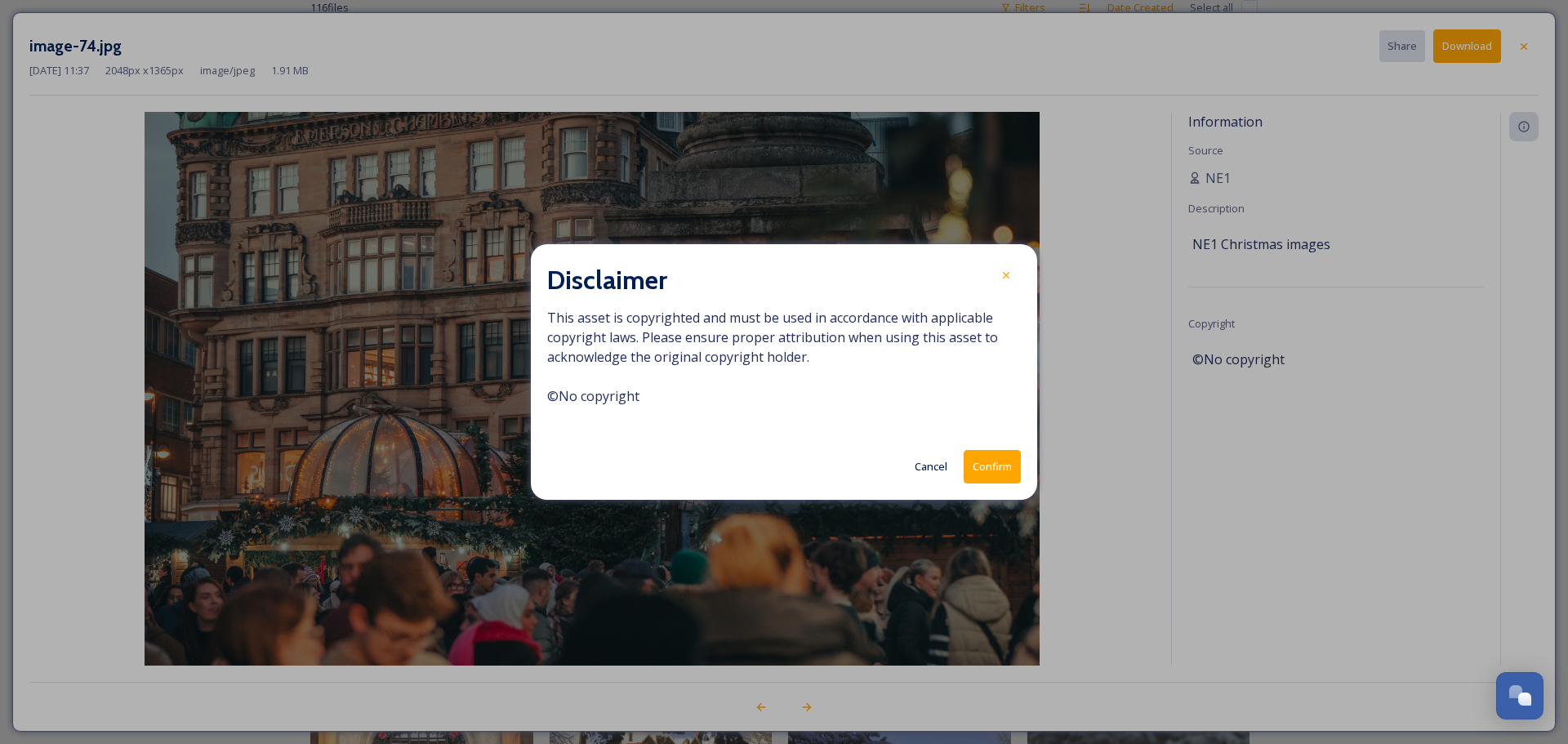
click at [981, 467] on button "Confirm" at bounding box center [992, 467] width 57 height 33
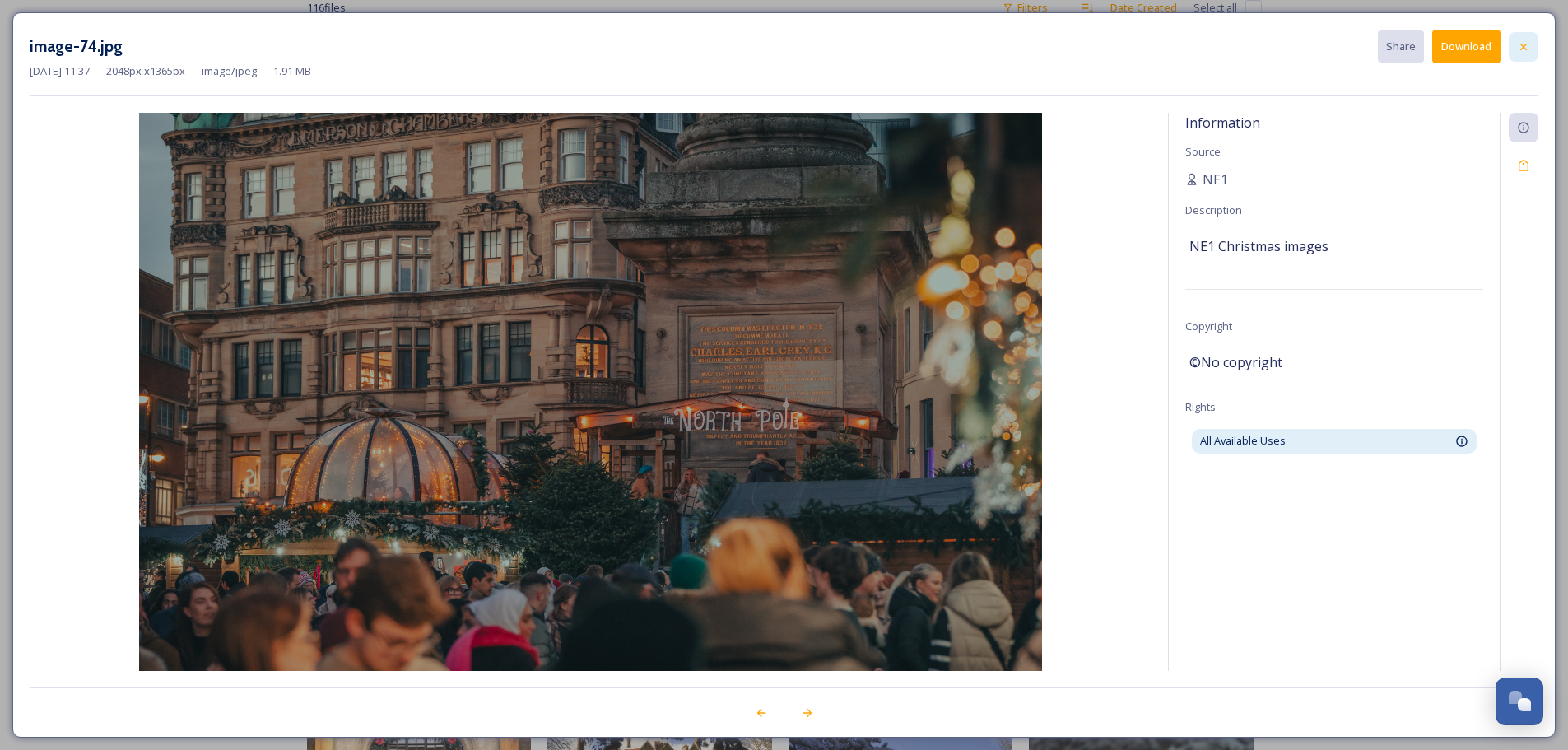
click at [1528, 46] on icon at bounding box center [1524, 47] width 13 height 13
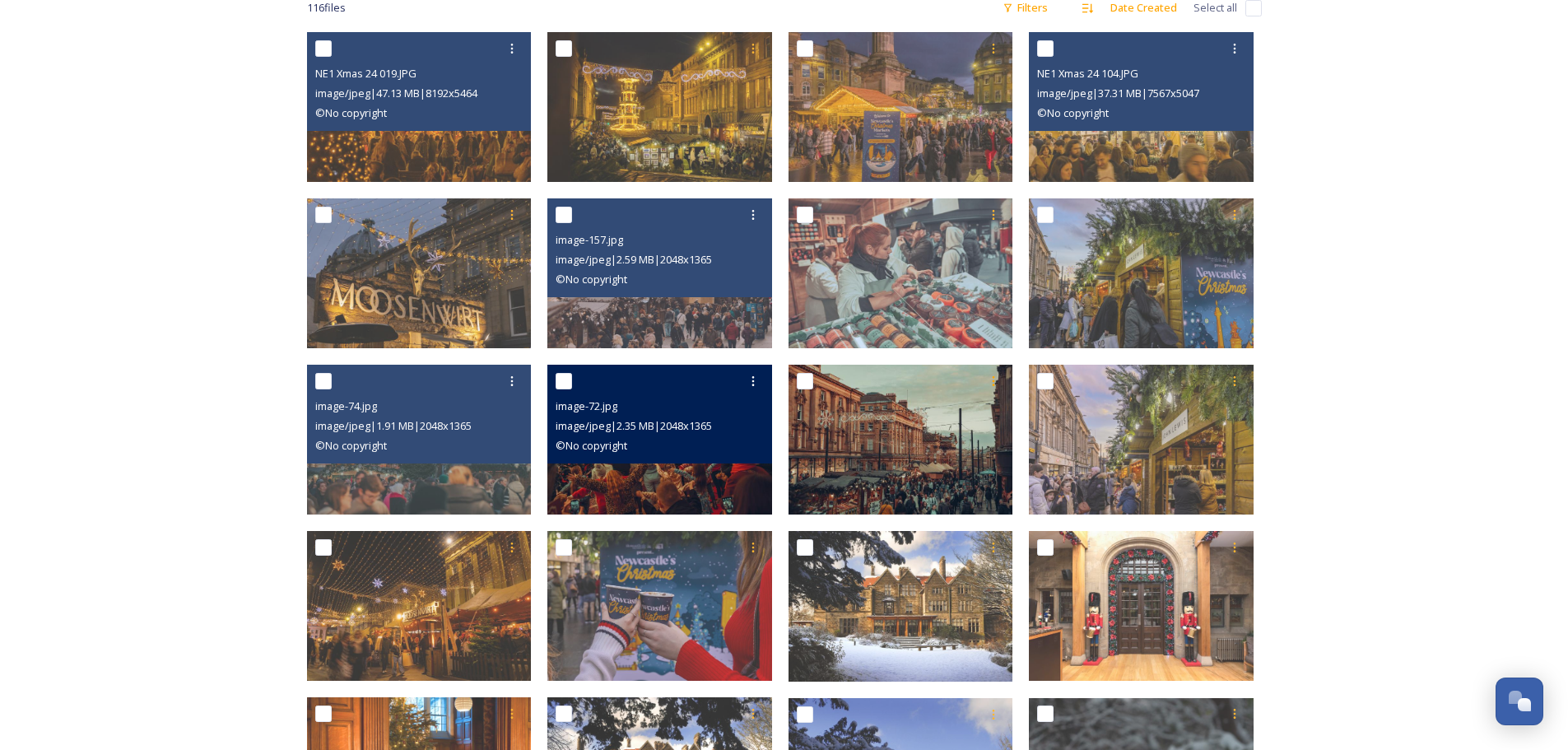
click at [660, 461] on div "image-72.jpg image/jpeg | 2.35 MB | 2048 x 1365 © No copyright" at bounding box center [659, 414] width 225 height 99
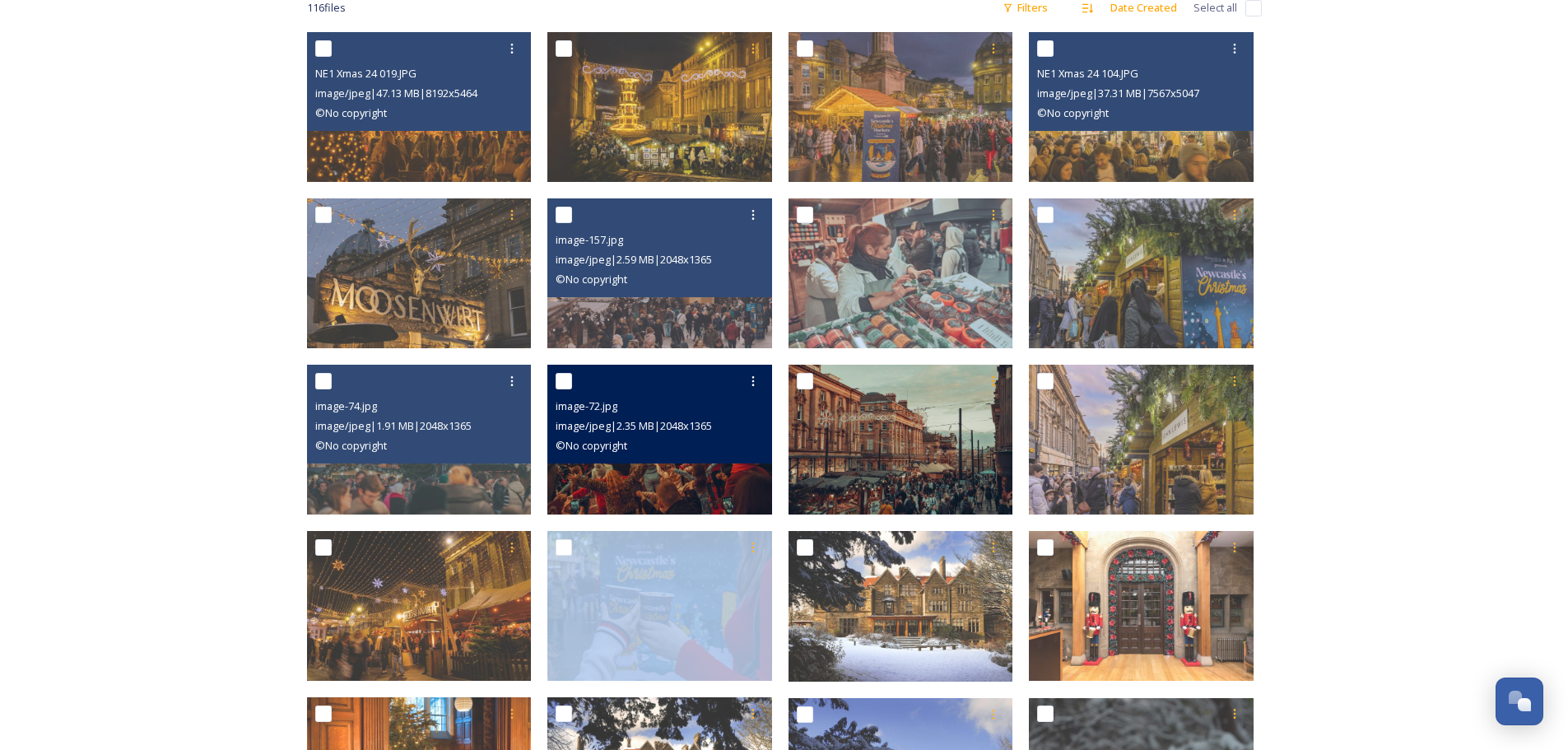
click at [660, 461] on div "image-72.jpg image/jpeg | 2.35 MB | 2048 x 1365 © No copyright" at bounding box center [659, 414] width 225 height 99
click at [655, 487] on img at bounding box center [659, 439] width 225 height 150
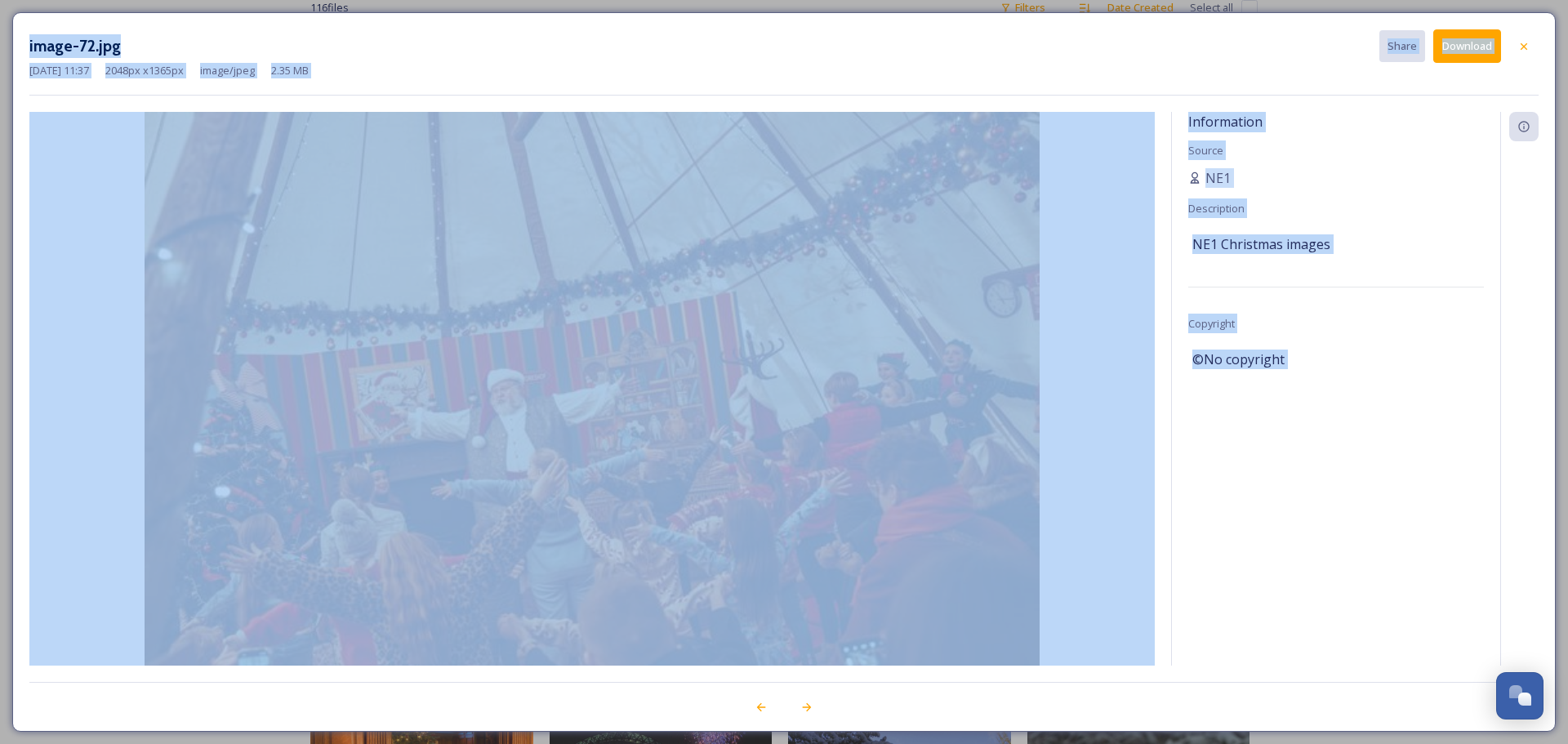
click at [650, 484] on img at bounding box center [591, 411] width 1125 height 597
click at [959, 71] on div "[DATE] 11:37 2048 px x 1365 px image/jpeg 2.35 MB" at bounding box center [784, 71] width 1509 height 16
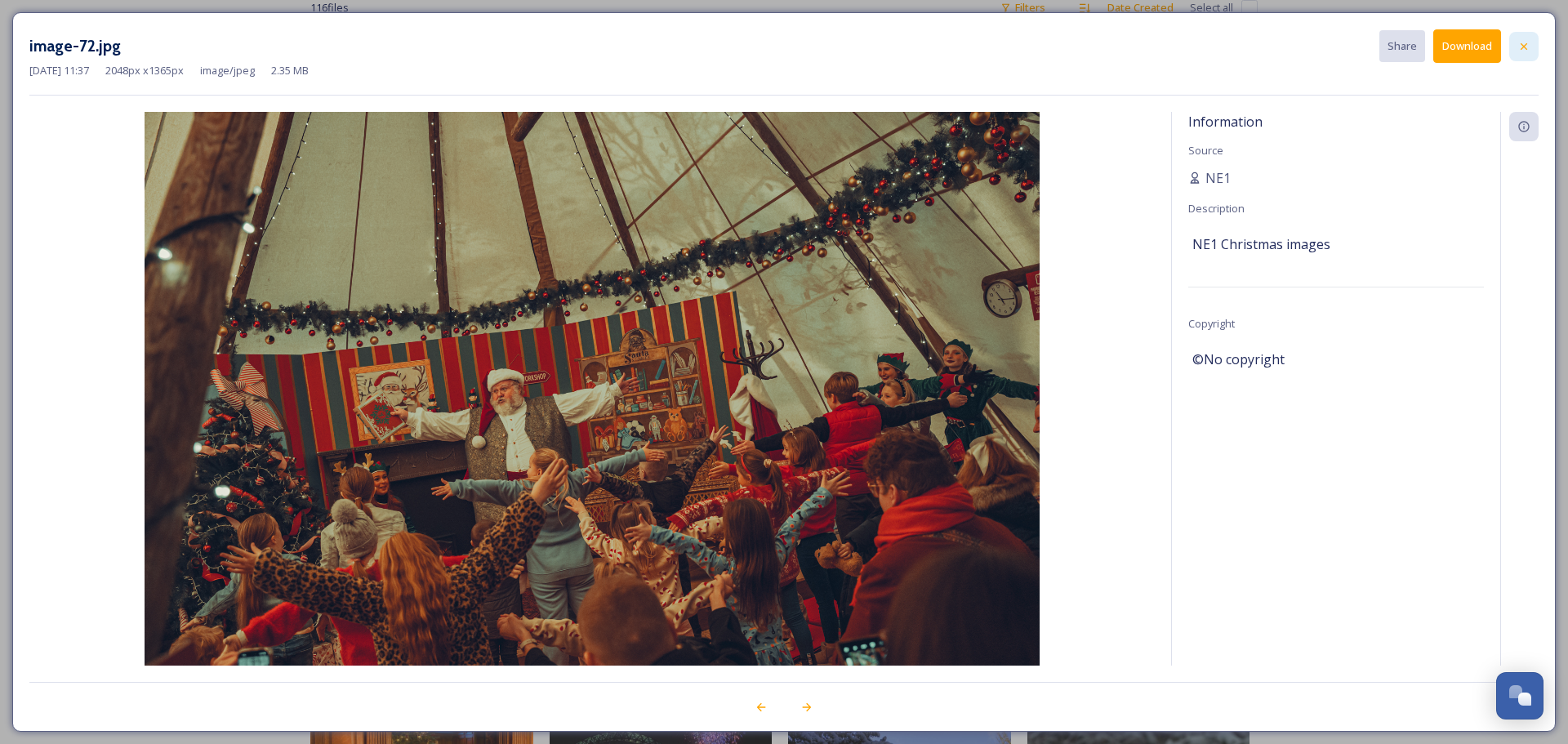
click at [1524, 40] on icon at bounding box center [1524, 46] width 13 height 13
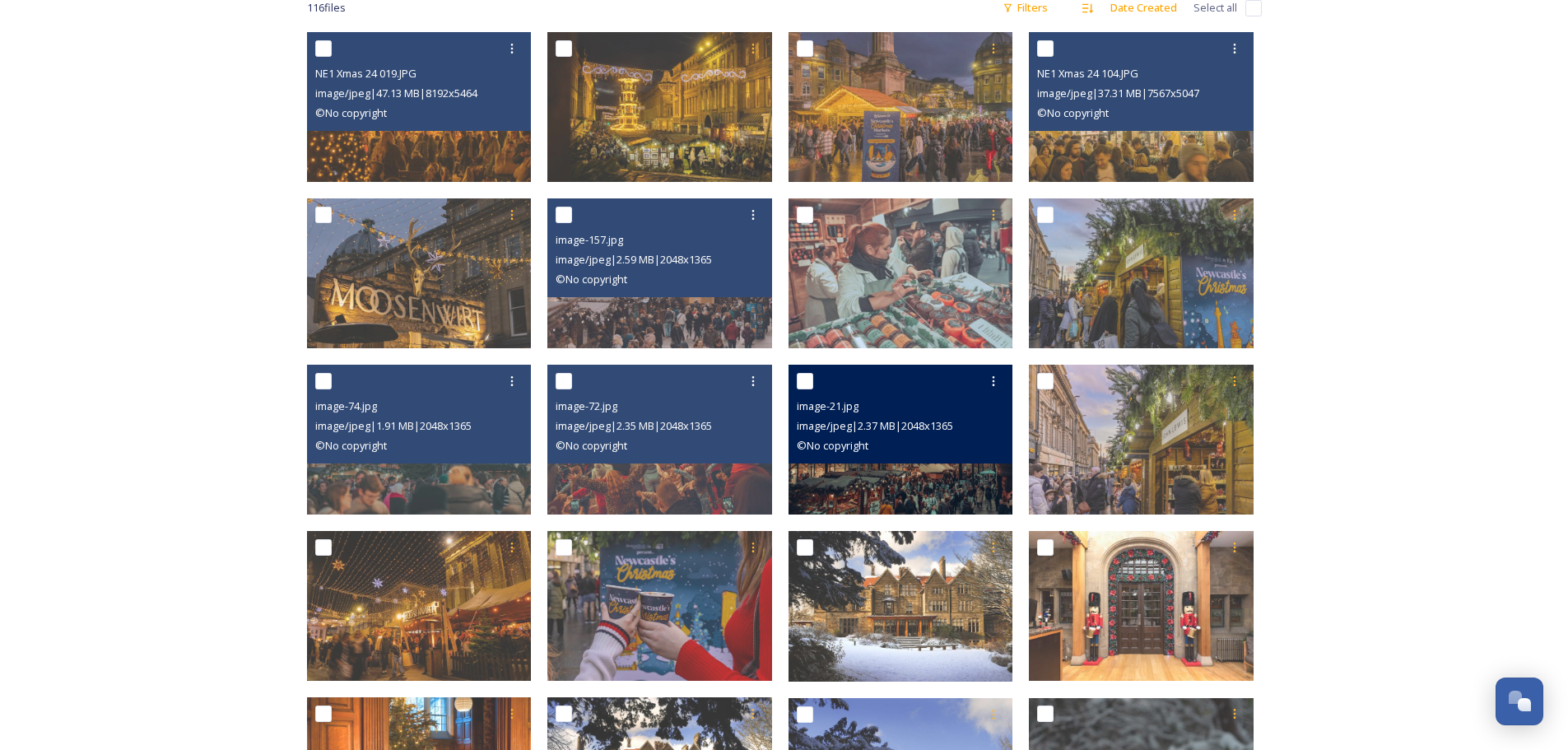
click at [941, 487] on img at bounding box center [900, 439] width 225 height 150
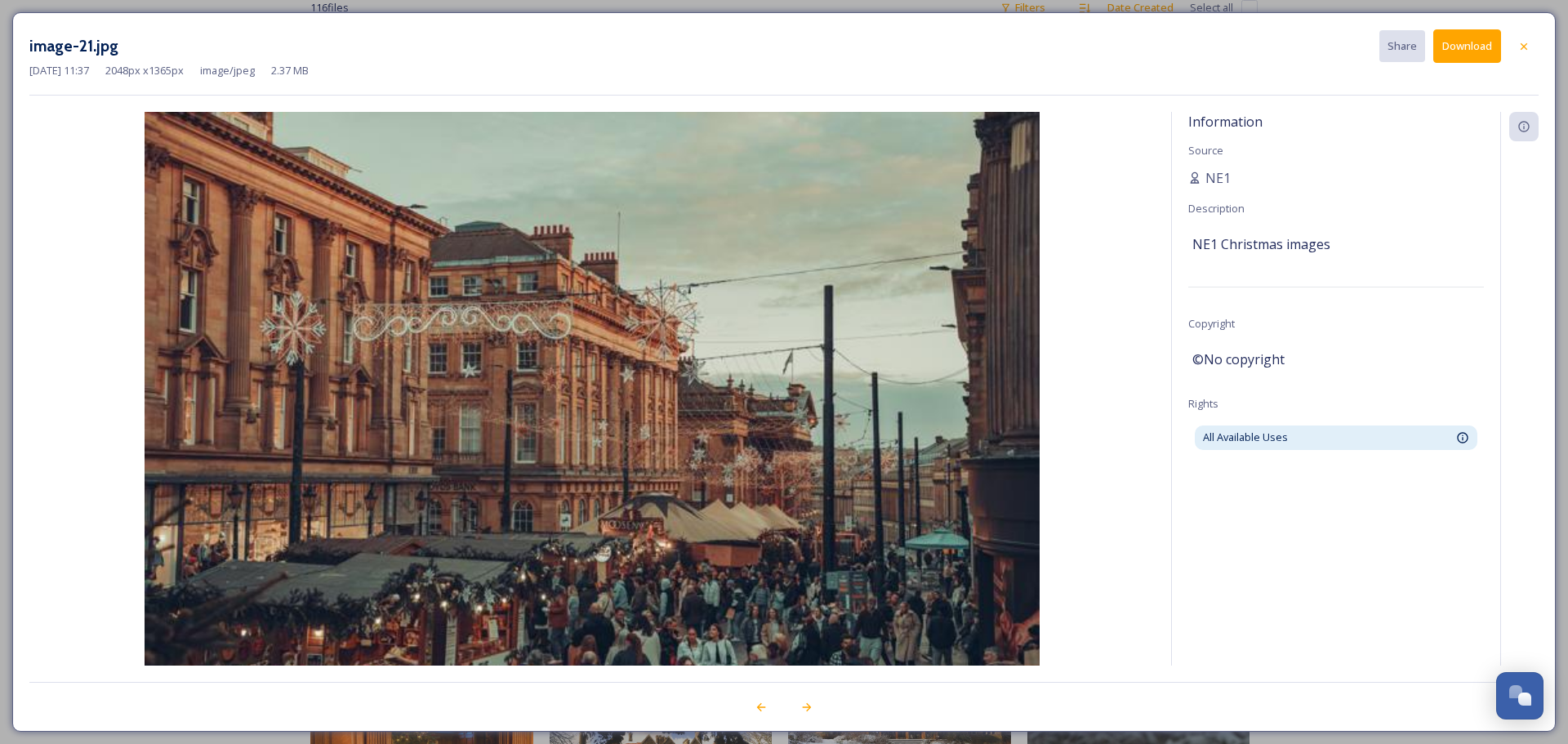
click at [0, 0] on img at bounding box center [0, 0] width 0 height 0
click at [1466, 53] on button "Download" at bounding box center [1467, 46] width 68 height 33
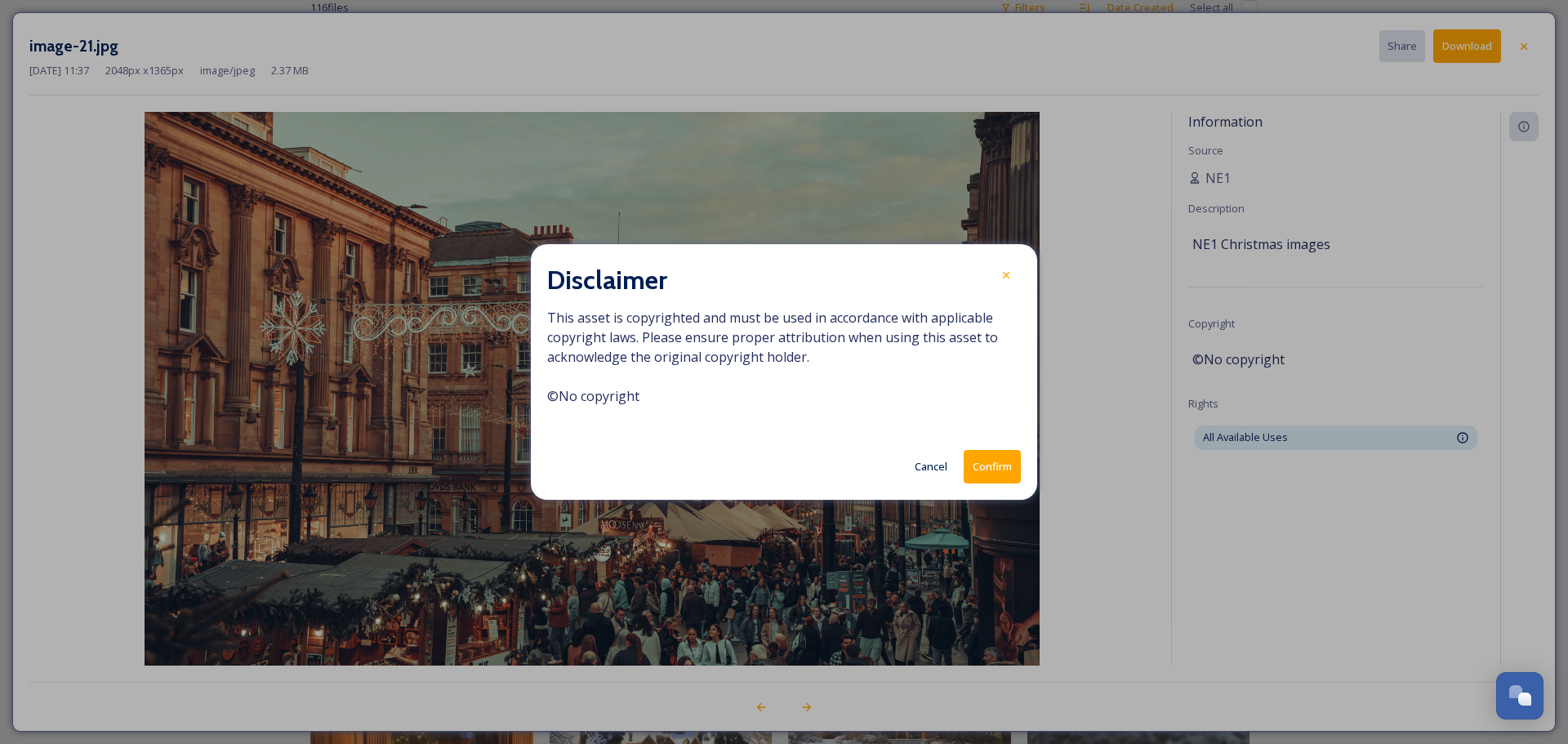
click at [984, 463] on button "Confirm" at bounding box center [992, 467] width 57 height 33
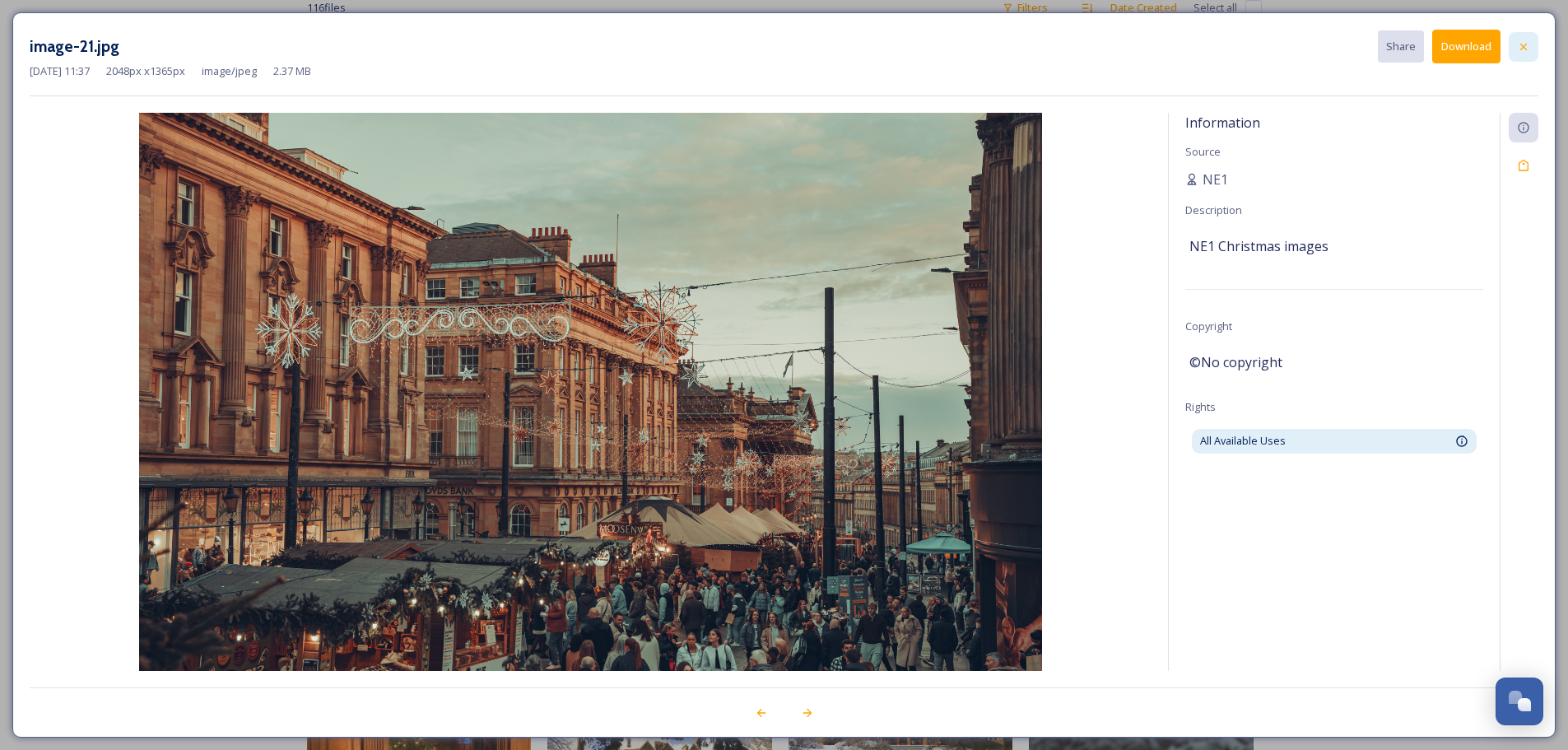
click at [1523, 48] on icon at bounding box center [1524, 47] width 13 height 13
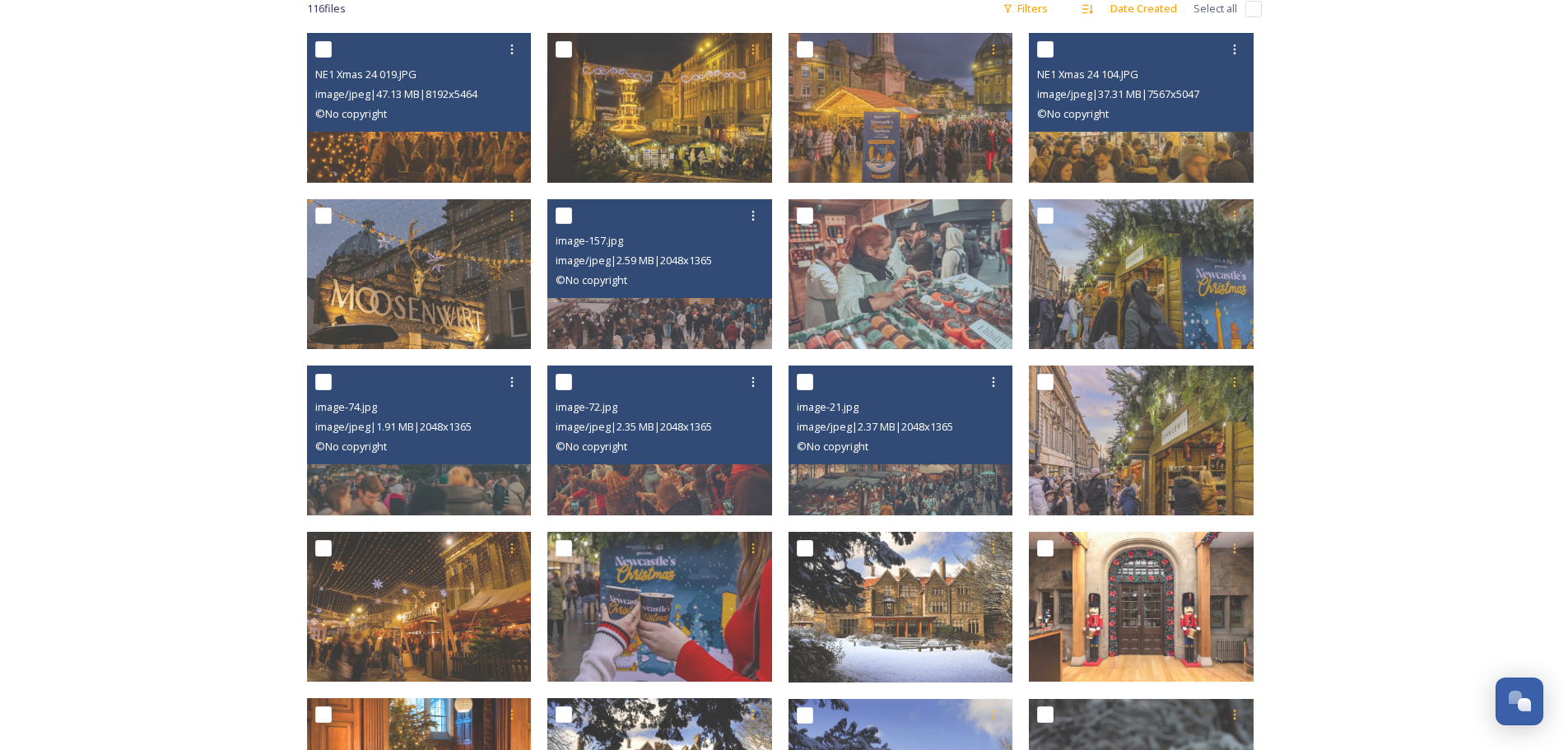
scroll to position [274, 0]
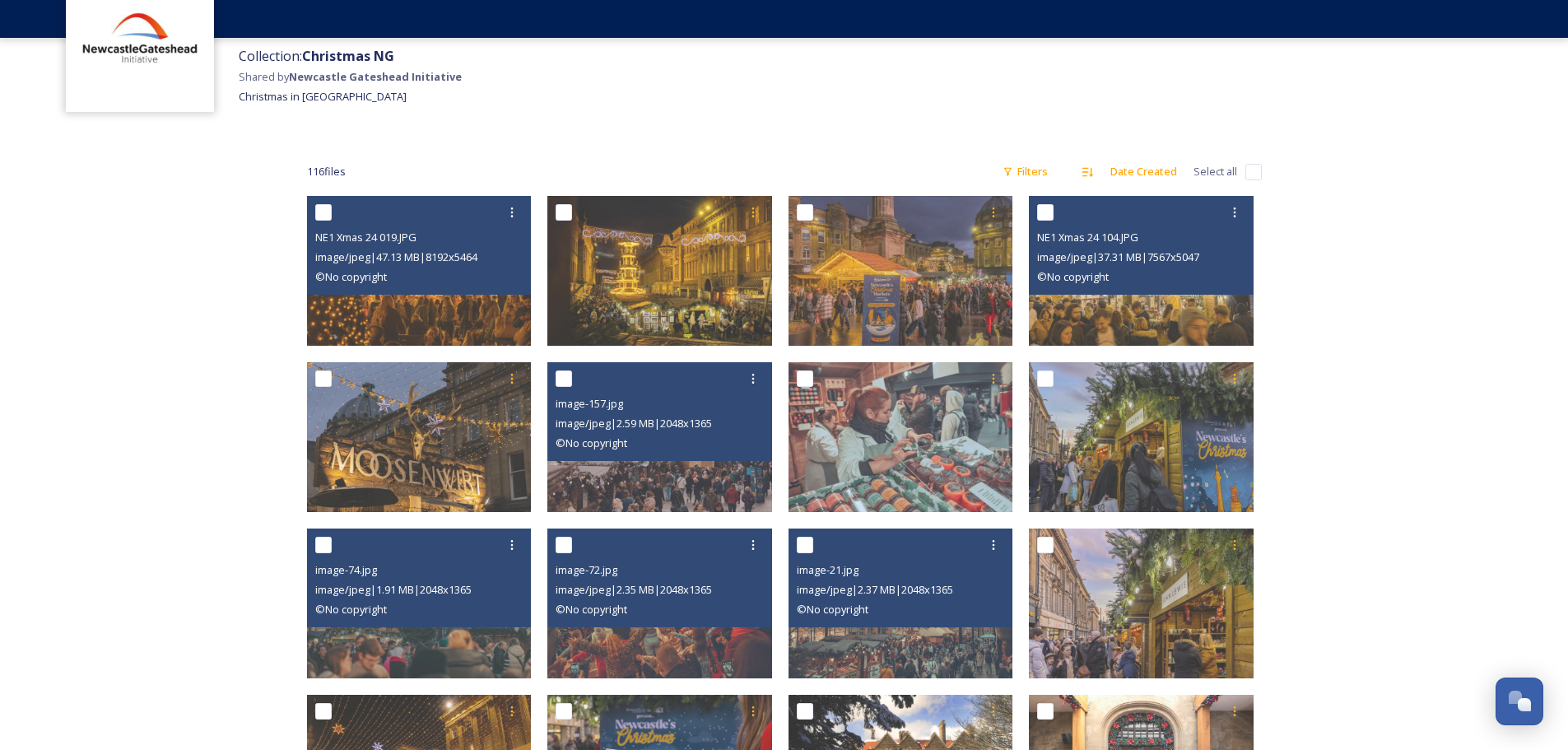
scroll to position [110, 0]
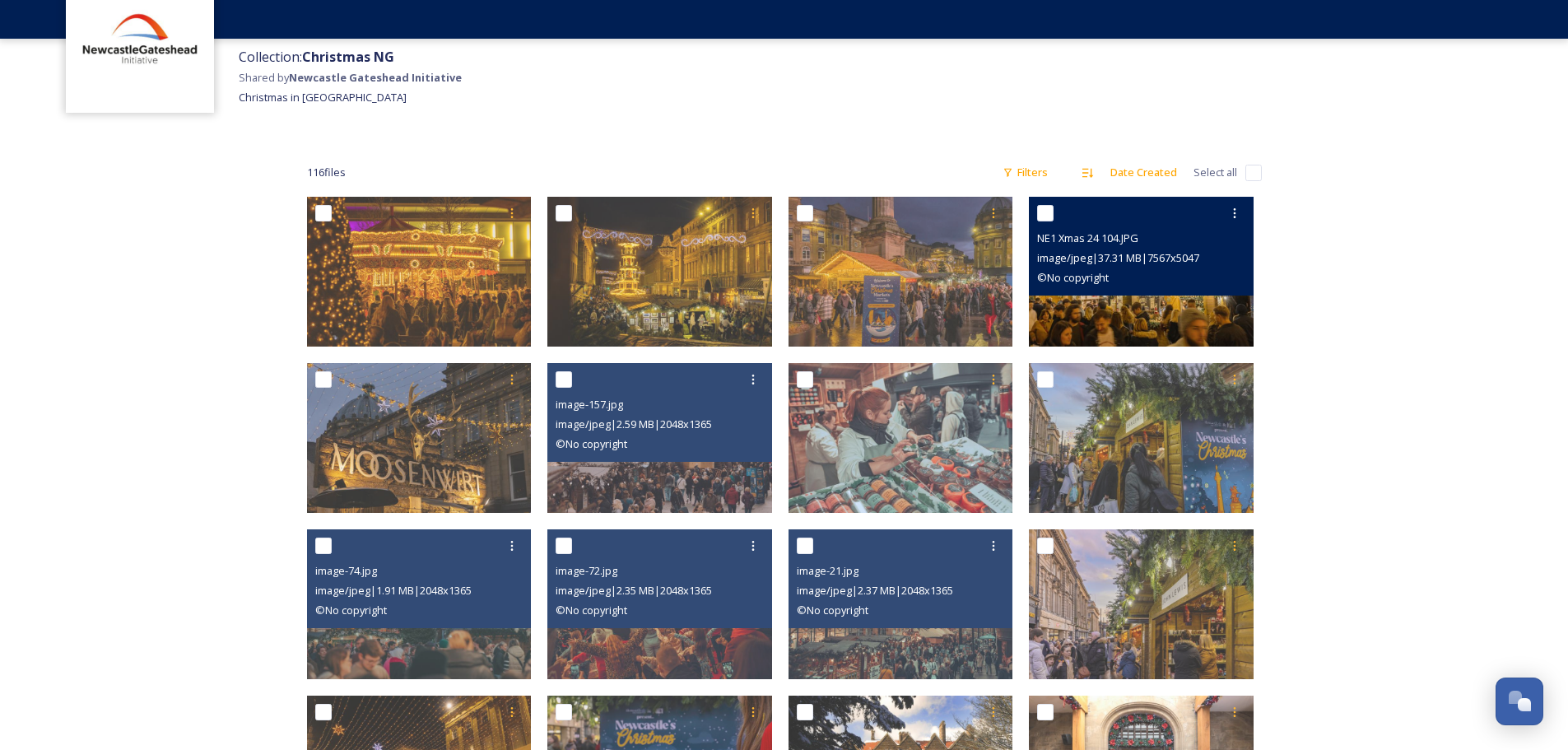
click at [1189, 310] on img at bounding box center [1141, 271] width 225 height 150
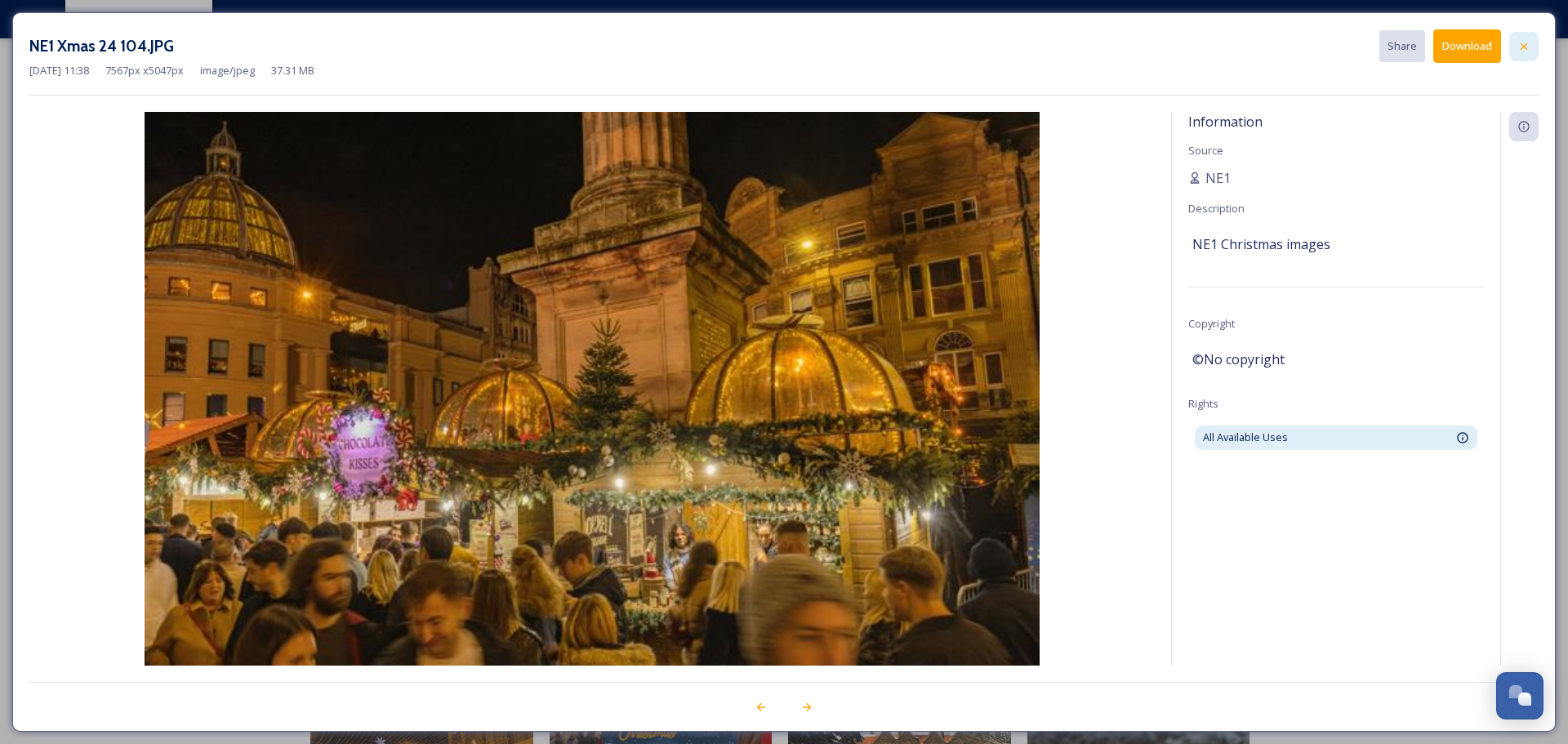
click at [1527, 46] on icon at bounding box center [1524, 46] width 13 height 13
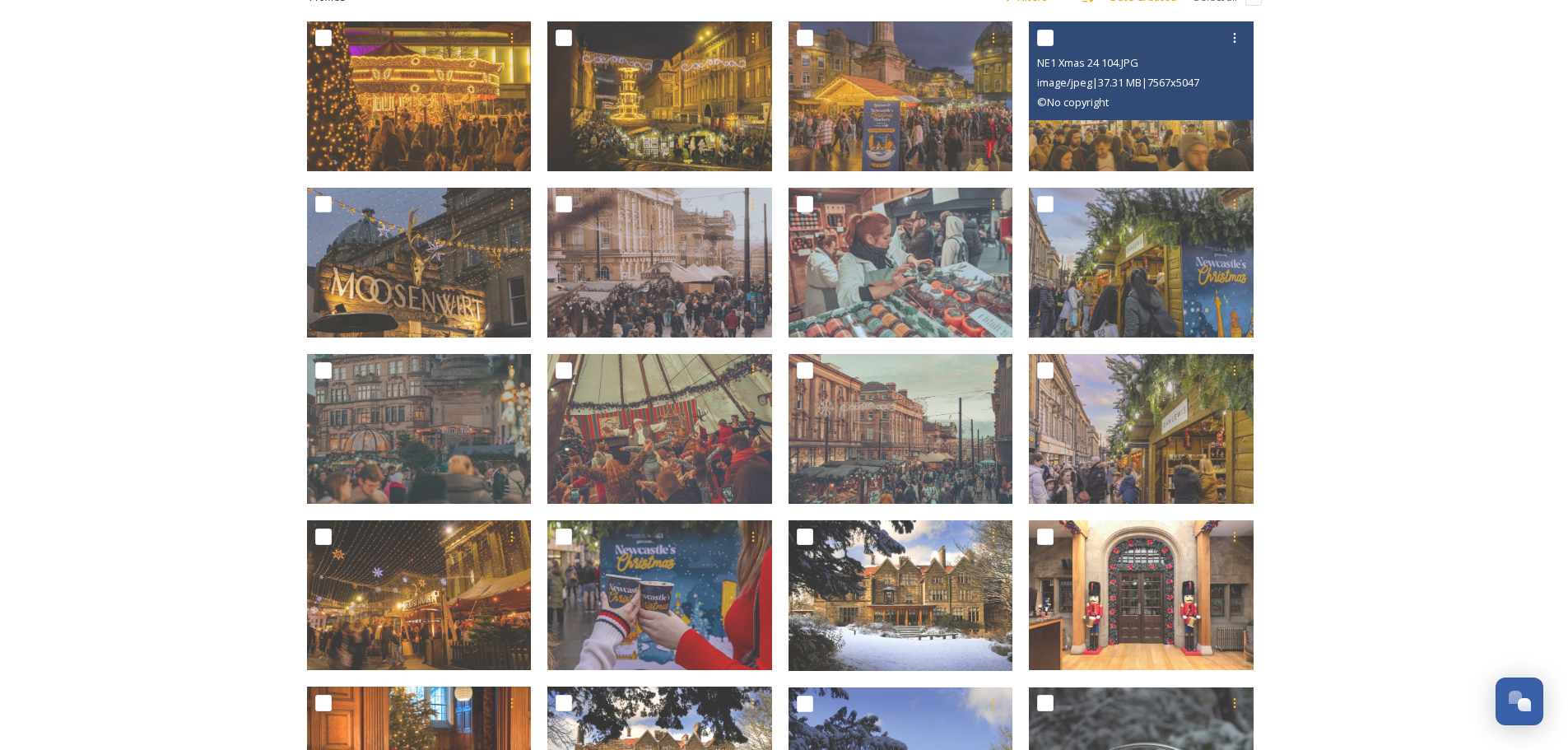
scroll to position [329, 0]
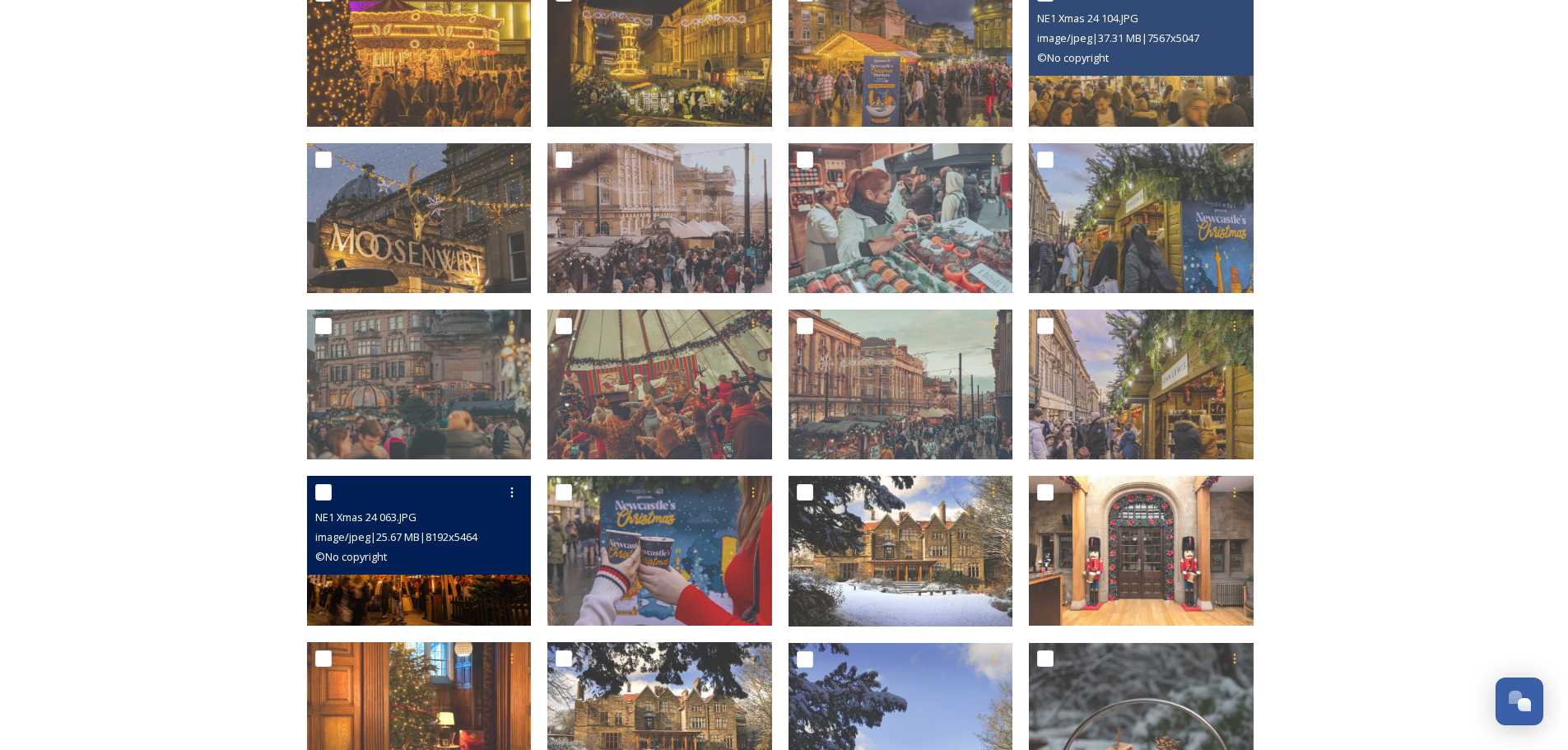
click at [425, 578] on img at bounding box center [419, 550] width 225 height 150
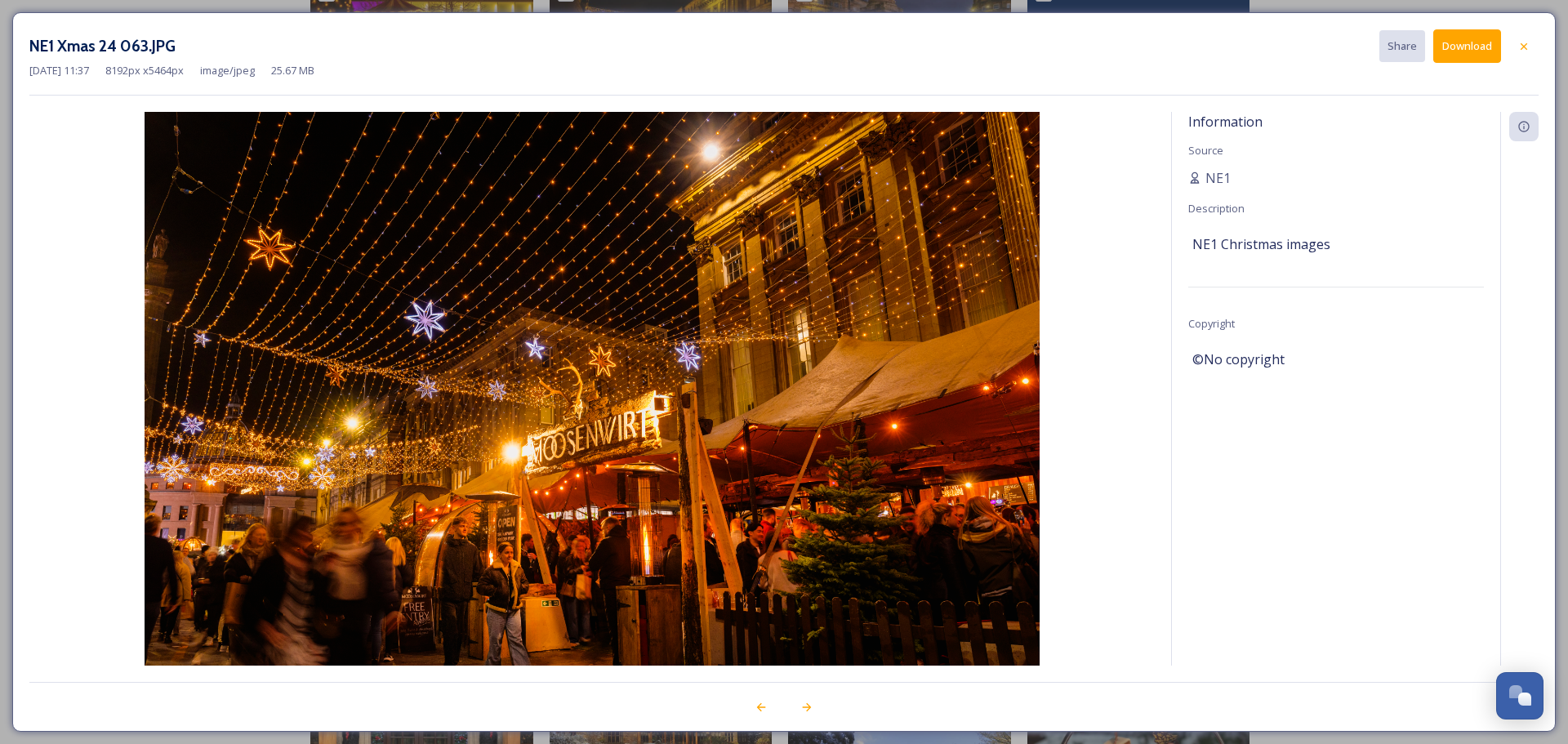
click at [1468, 49] on button "Download" at bounding box center [1467, 46] width 68 height 33
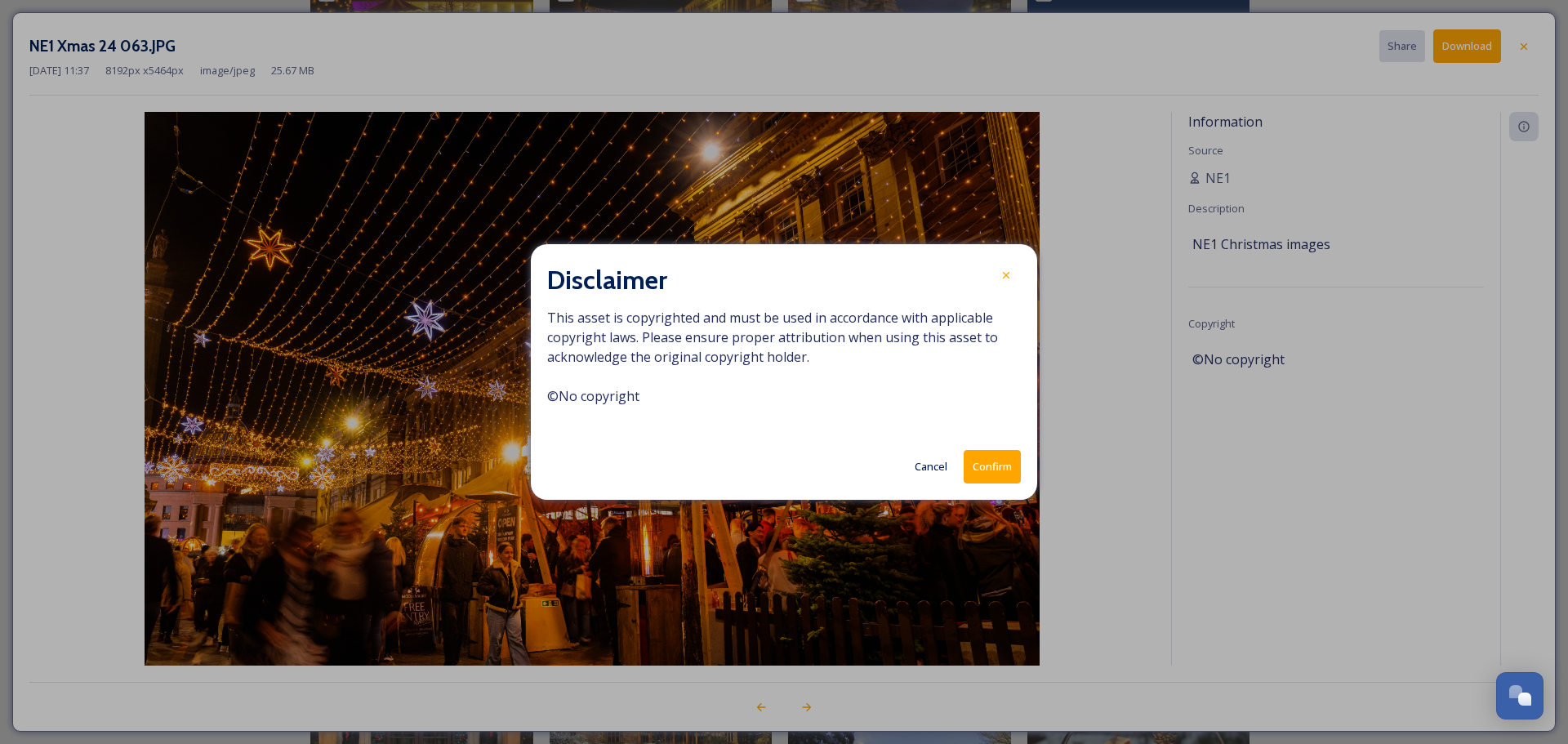
click at [986, 465] on button "Confirm" at bounding box center [992, 467] width 57 height 33
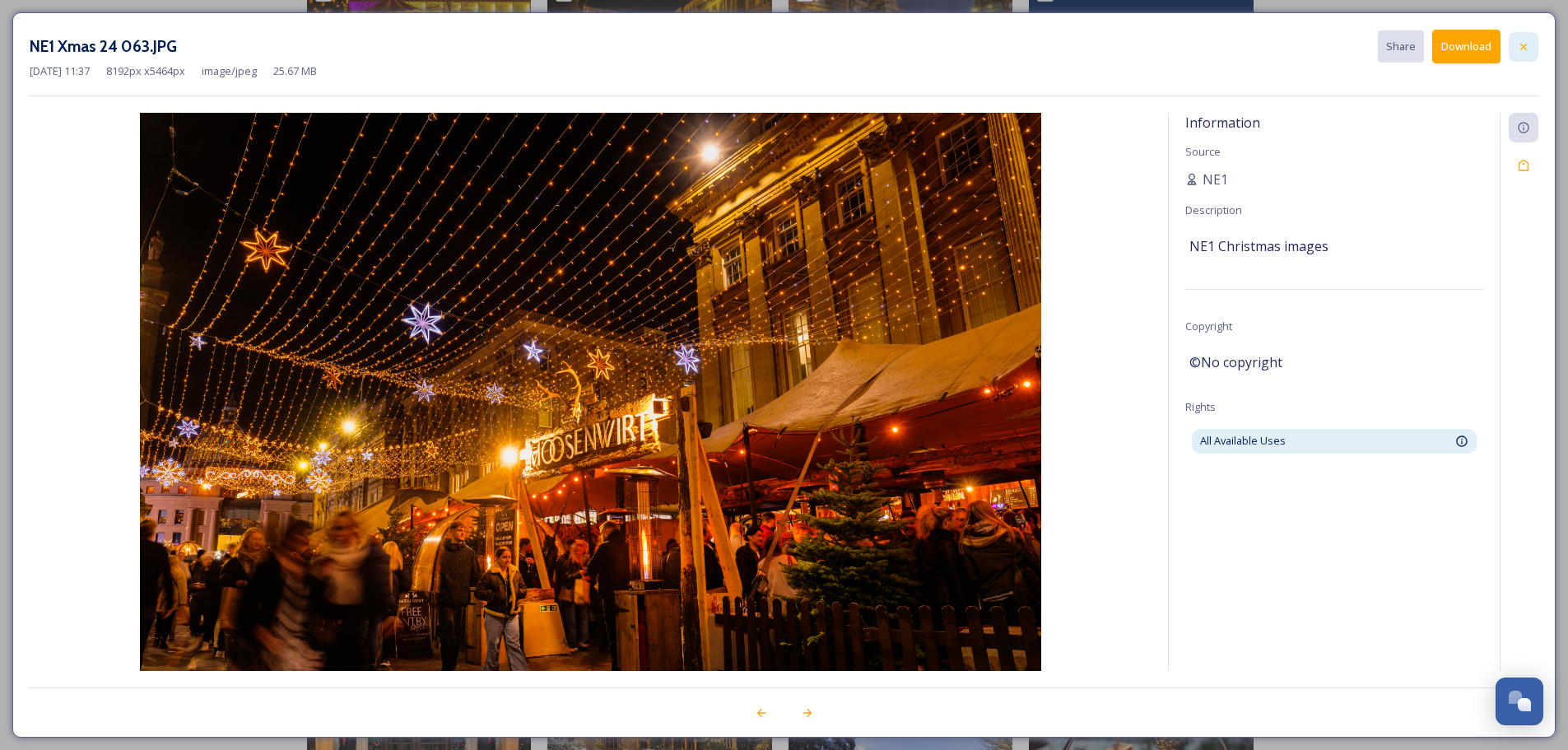
click at [1522, 48] on icon at bounding box center [1524, 46] width 7 height 7
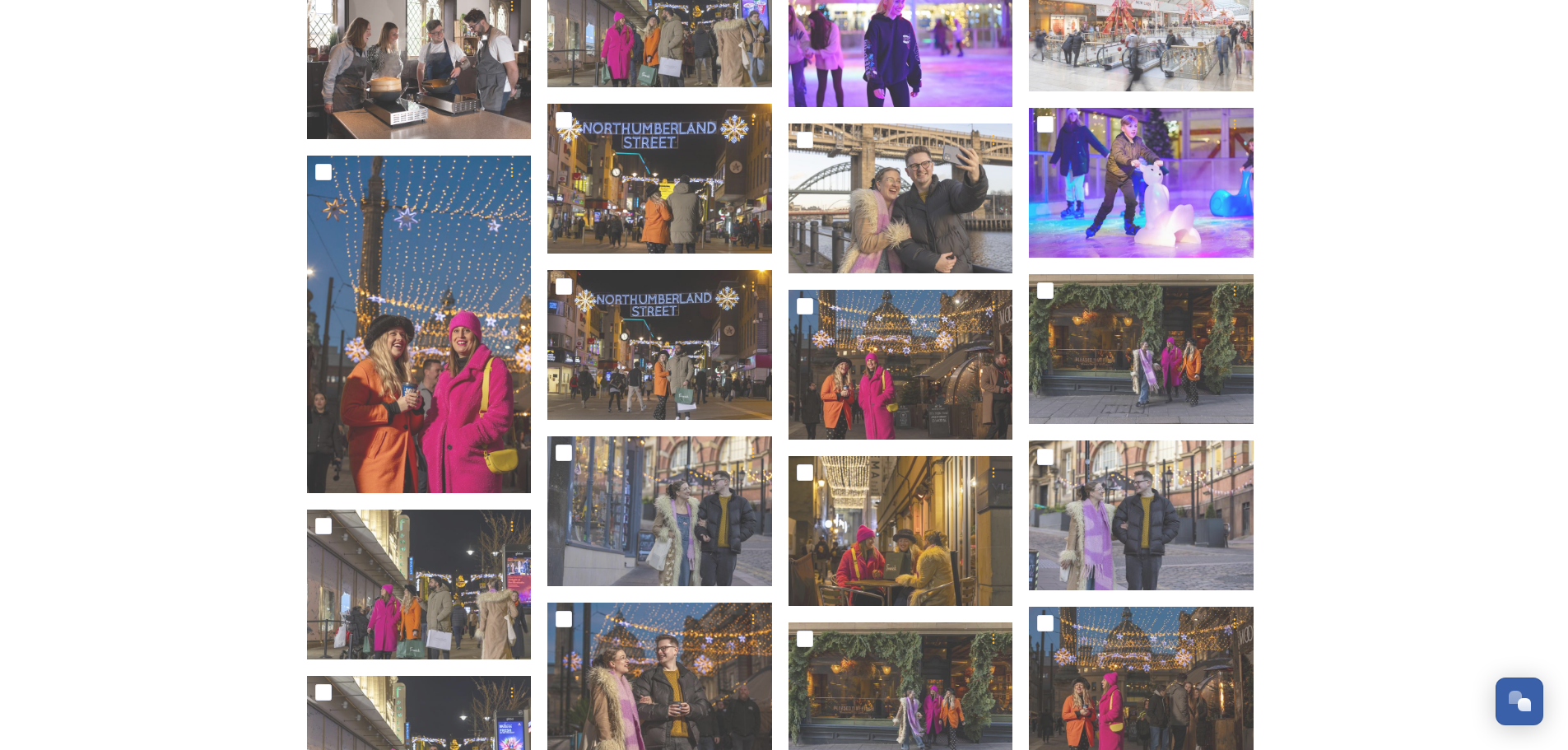
scroll to position [1921, 0]
